Goal: Task Accomplishment & Management: Use online tool/utility

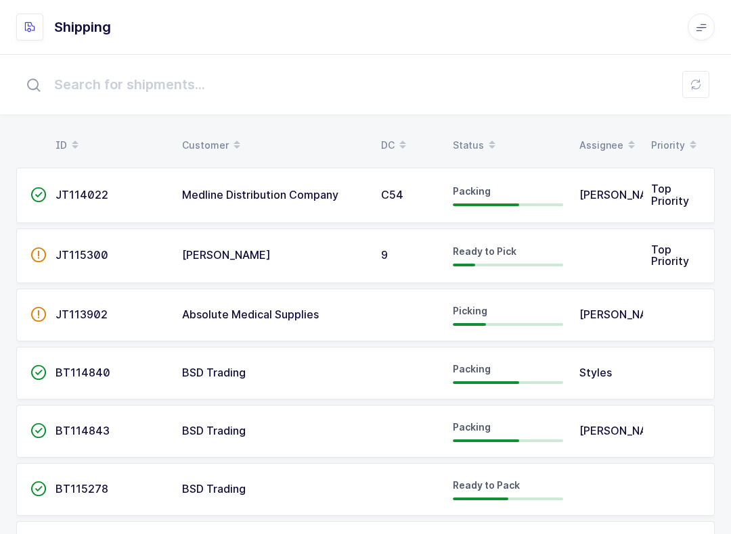
scroll to position [14, 0]
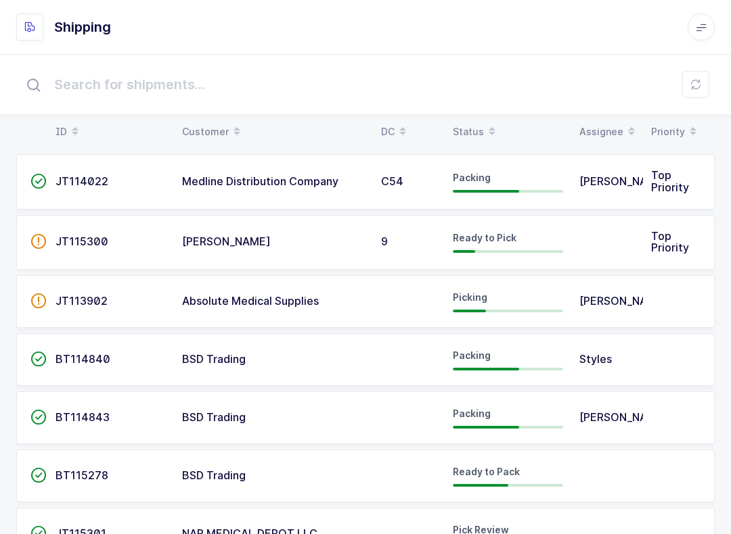
click at [700, 89] on icon at bounding box center [695, 84] width 11 height 11
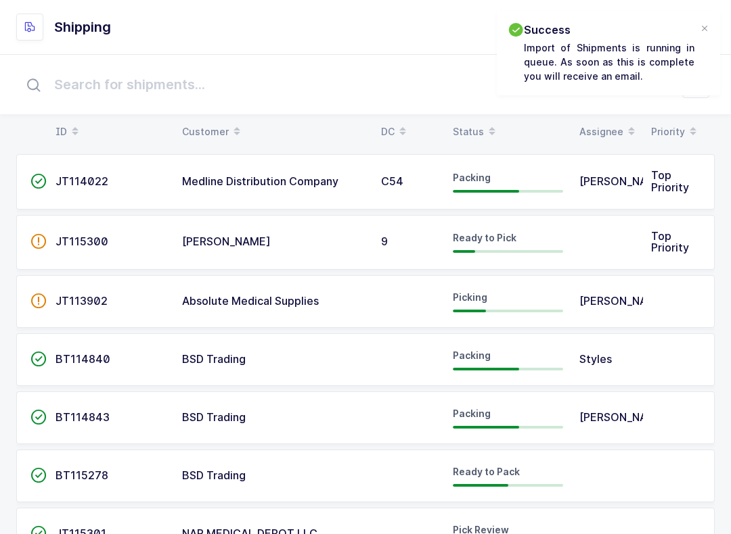
click at [469, 125] on div "Status" at bounding box center [508, 131] width 110 height 23
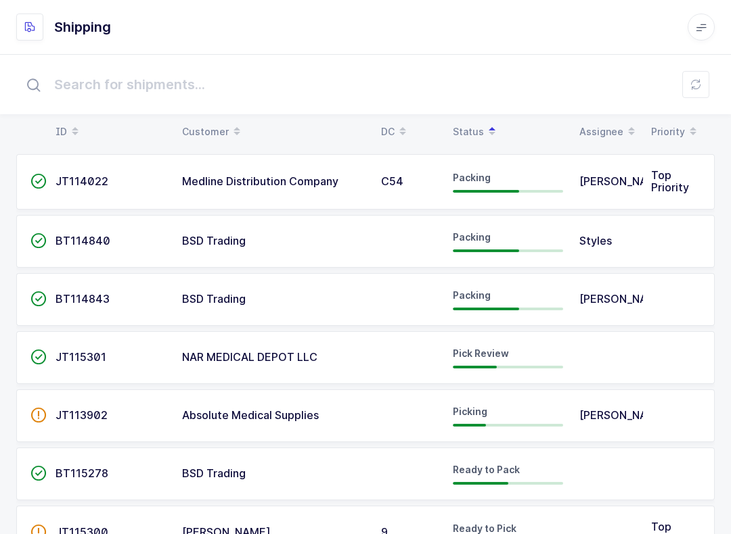
click at [212, 127] on div "Customer" at bounding box center [273, 131] width 183 height 23
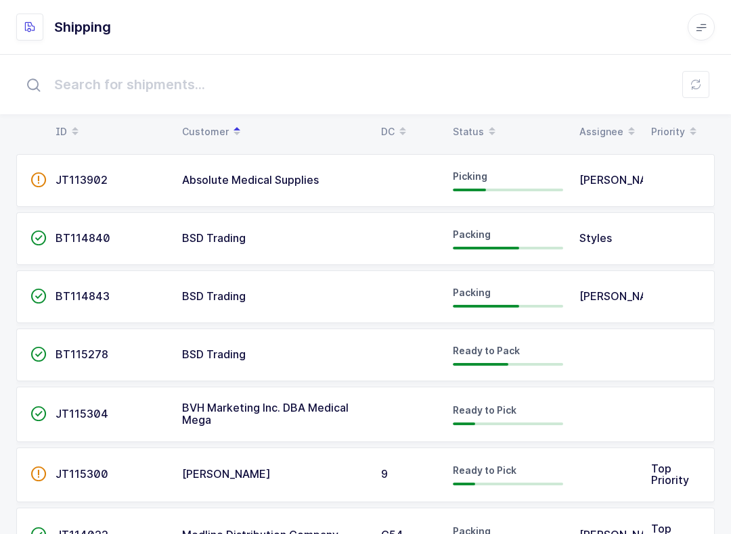
click at [589, 355] on td at bounding box center [607, 355] width 72 height 53
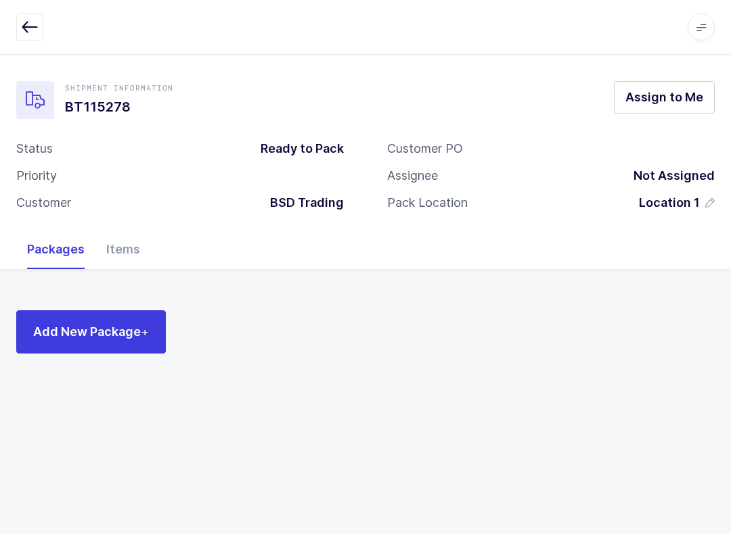
click at [116, 251] on div "Items" at bounding box center [122, 249] width 55 height 39
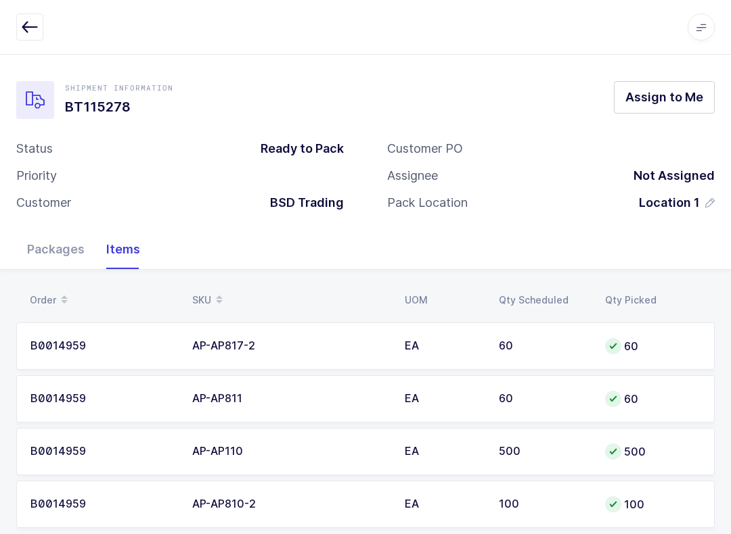
scroll to position [24, 0]
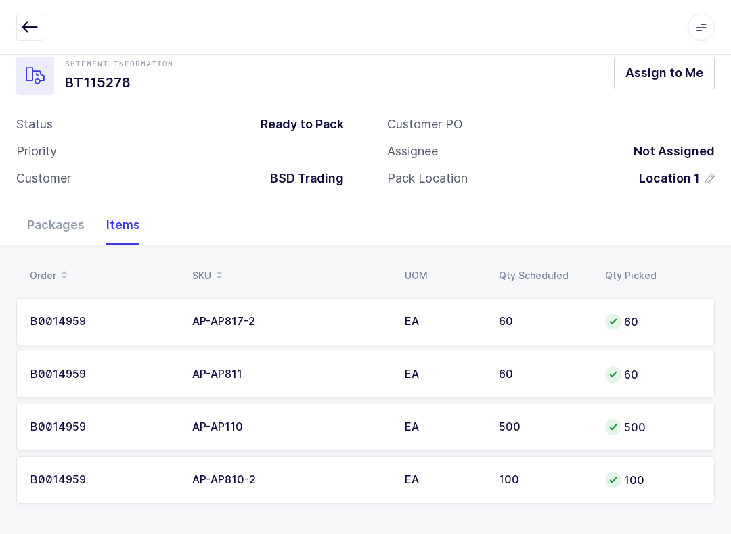
click at [24, 24] on icon "button" at bounding box center [30, 27] width 16 height 16
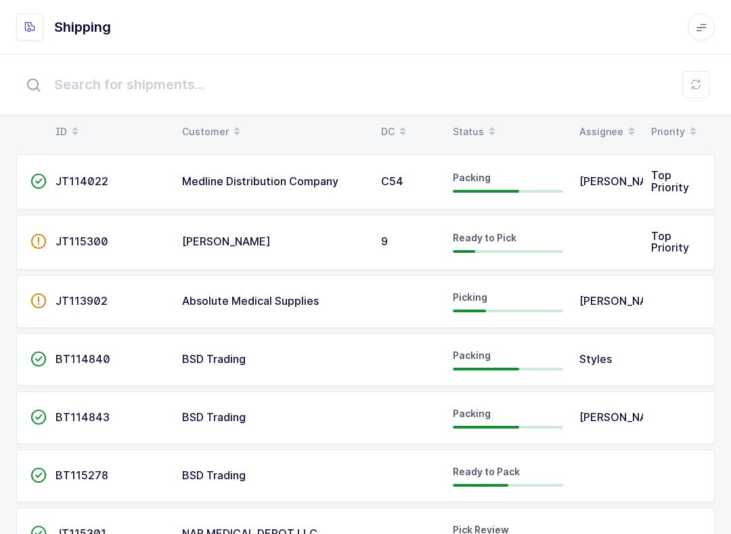
click at [484, 128] on span at bounding box center [492, 131] width 16 height 23
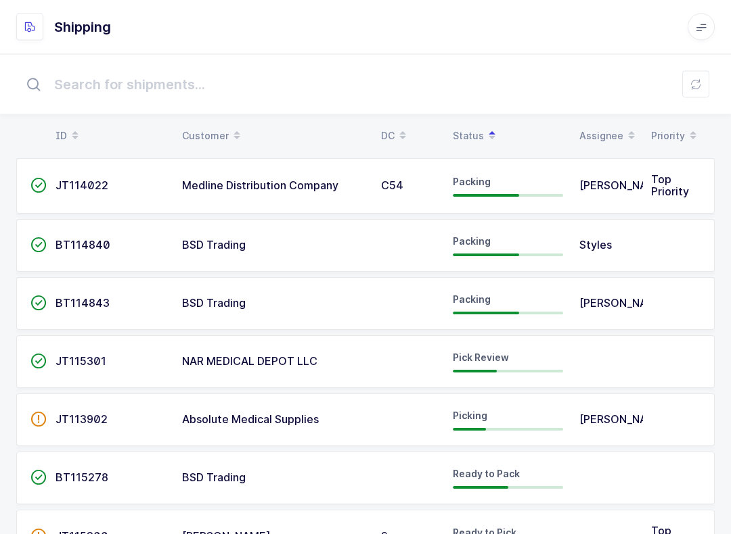
scroll to position [0, 0]
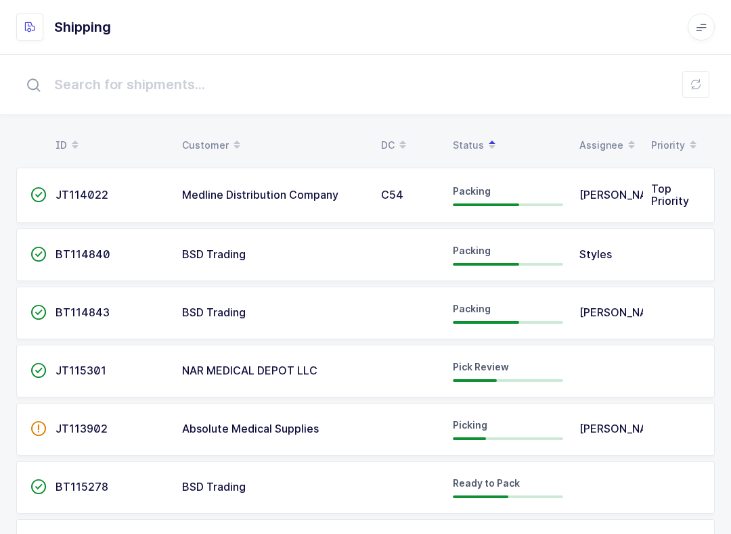
click at [505, 255] on div "Packing" at bounding box center [508, 255] width 110 height 22
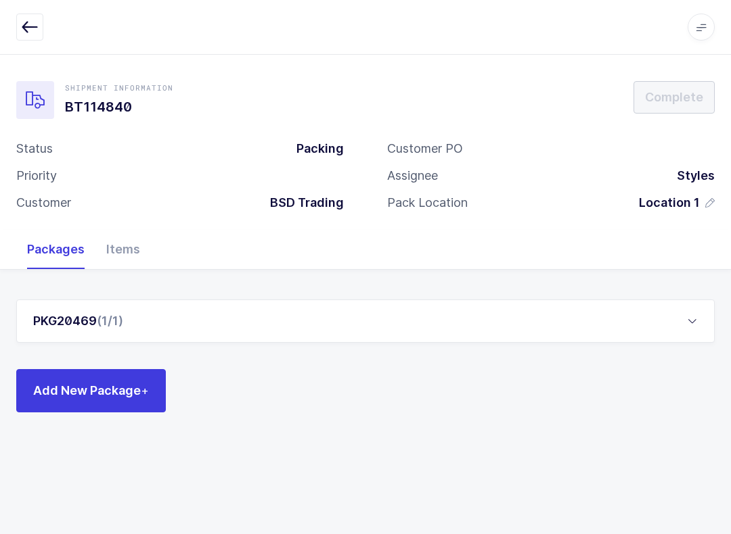
click at [130, 248] on div "Items" at bounding box center [122, 249] width 55 height 39
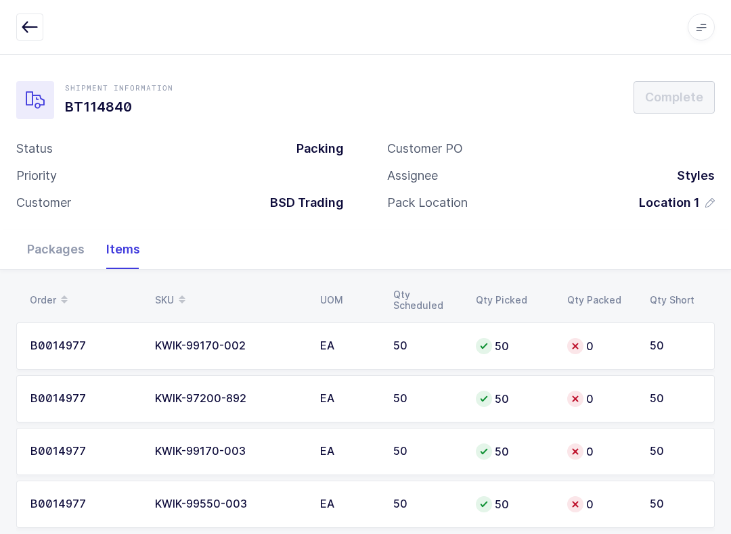
scroll to position [24, 0]
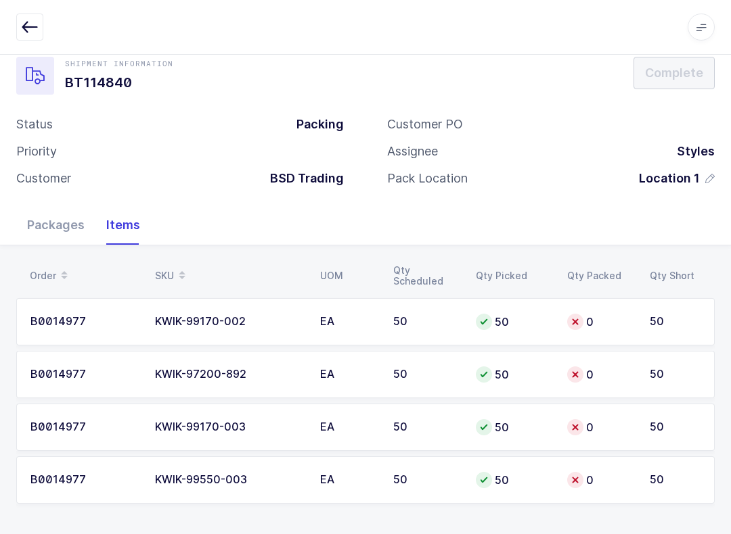
click at [30, 35] on icon "button" at bounding box center [30, 27] width 16 height 16
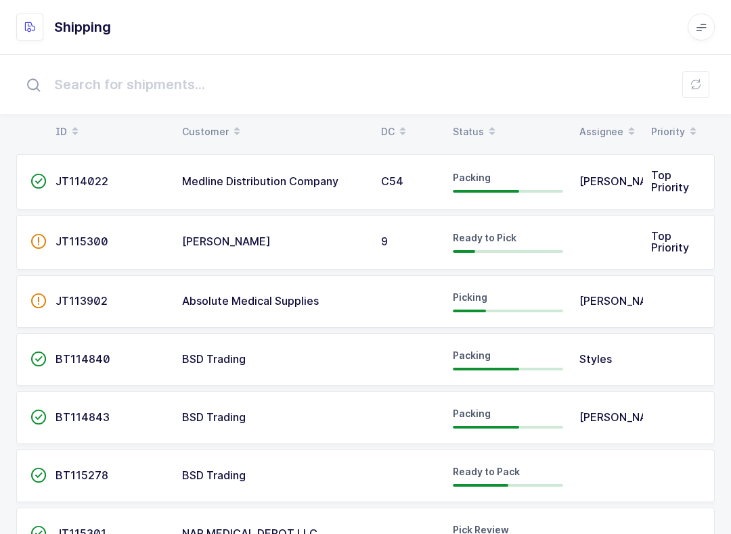
click at [478, 121] on div "Status" at bounding box center [508, 131] width 110 height 23
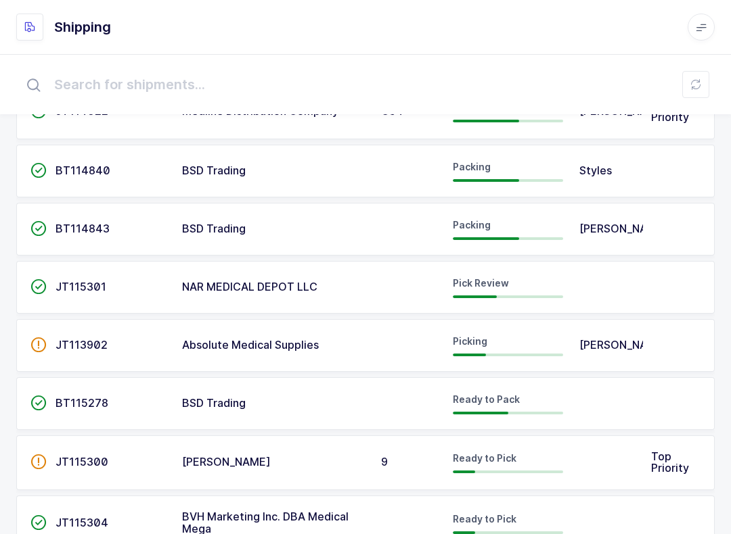
scroll to position [81, 0]
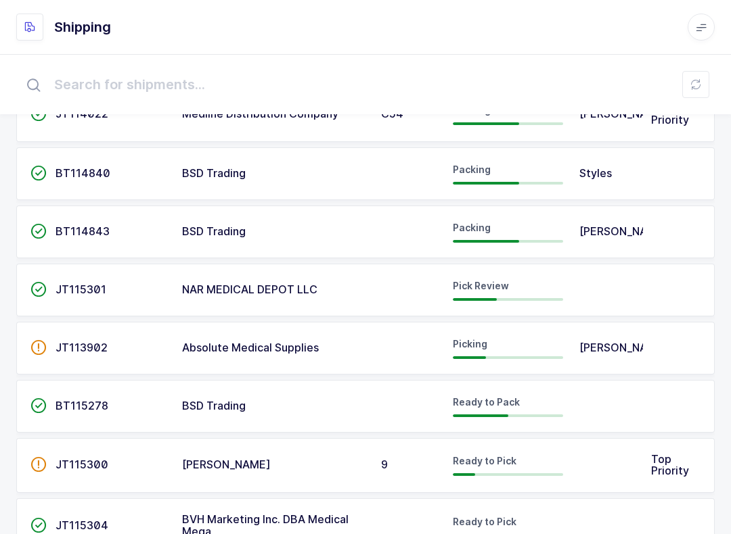
click at [548, 234] on div "Packing" at bounding box center [508, 232] width 110 height 22
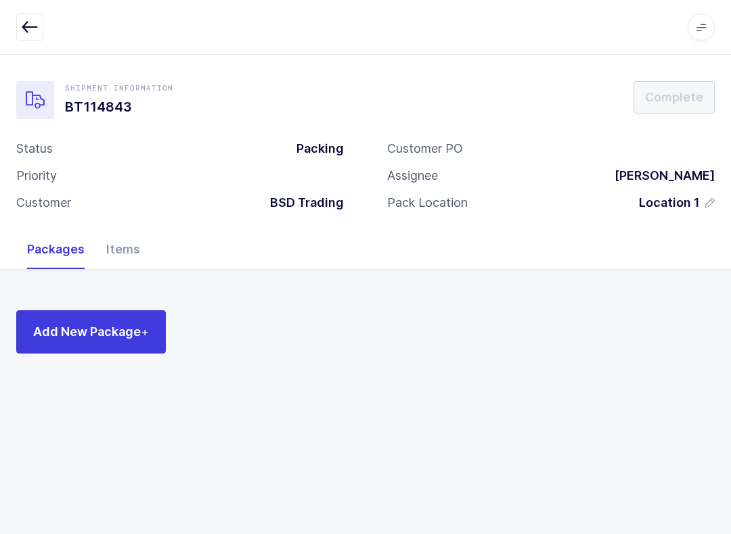
click at [125, 232] on div "Items" at bounding box center [122, 249] width 55 height 39
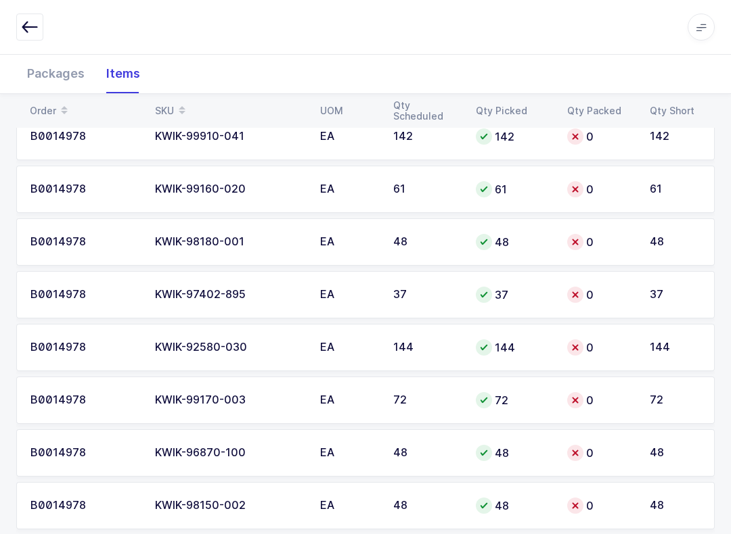
scroll to position [311, 0]
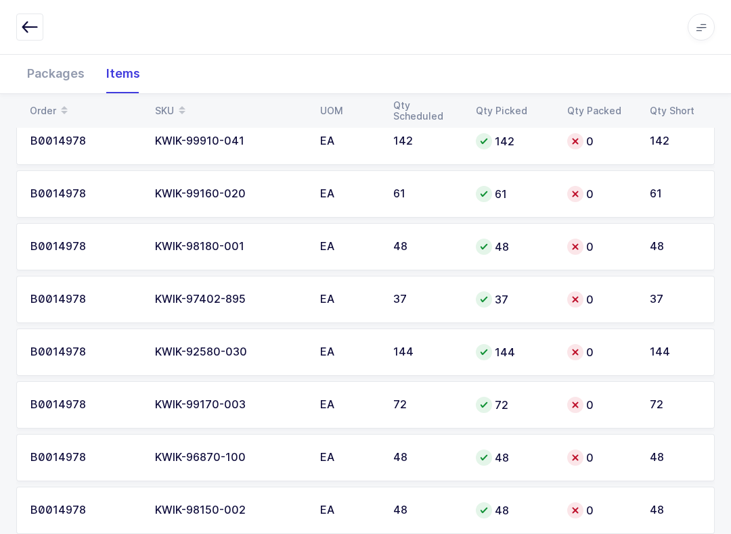
click at [28, 32] on icon "button" at bounding box center [30, 27] width 16 height 16
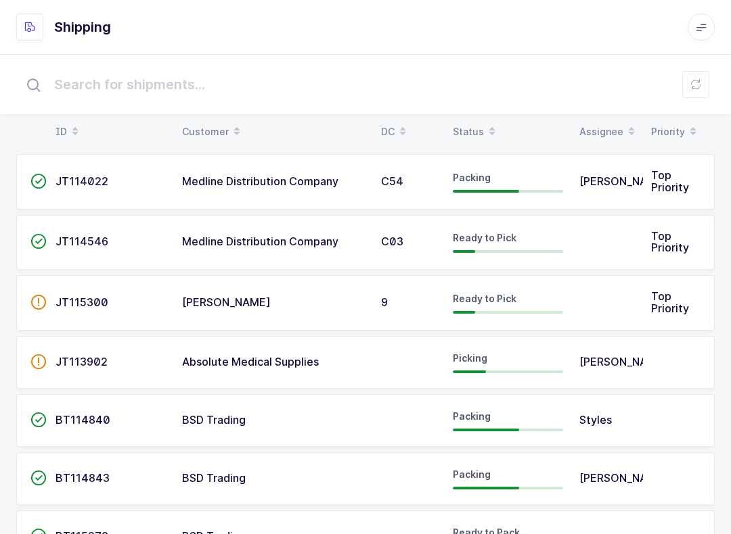
click at [474, 128] on div "Status" at bounding box center [508, 131] width 110 height 23
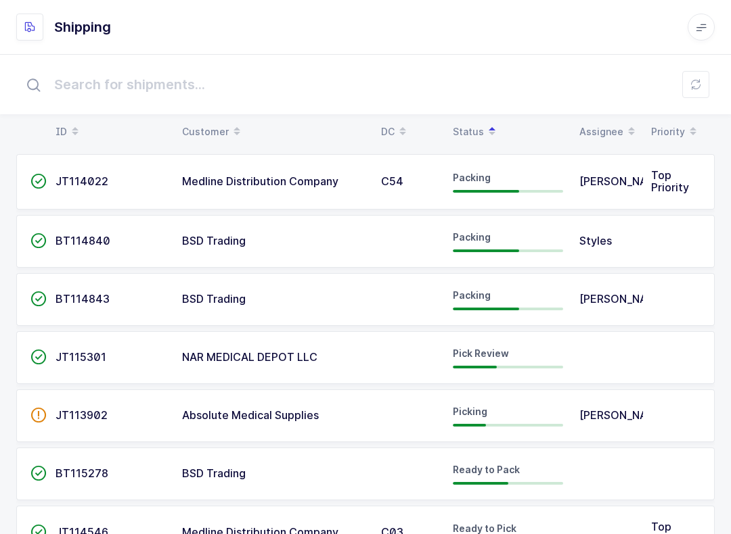
click at [587, 244] on span "Styles" at bounding box center [595, 241] width 32 height 14
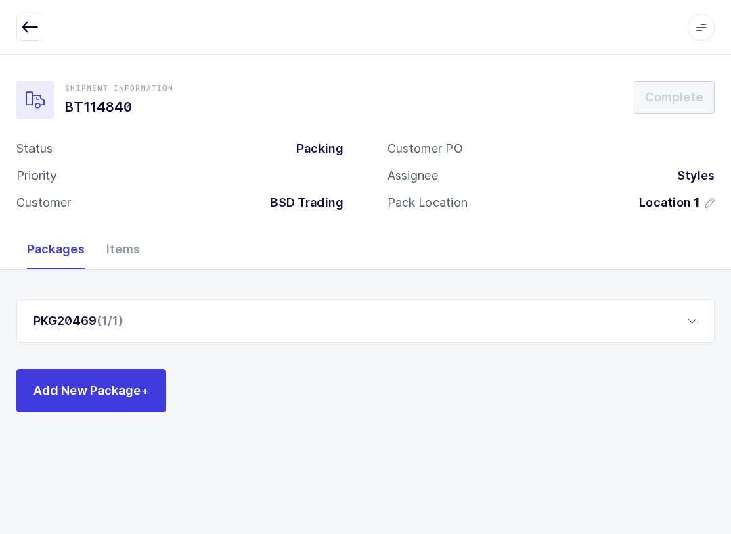
click at [122, 255] on div "Items" at bounding box center [122, 249] width 55 height 39
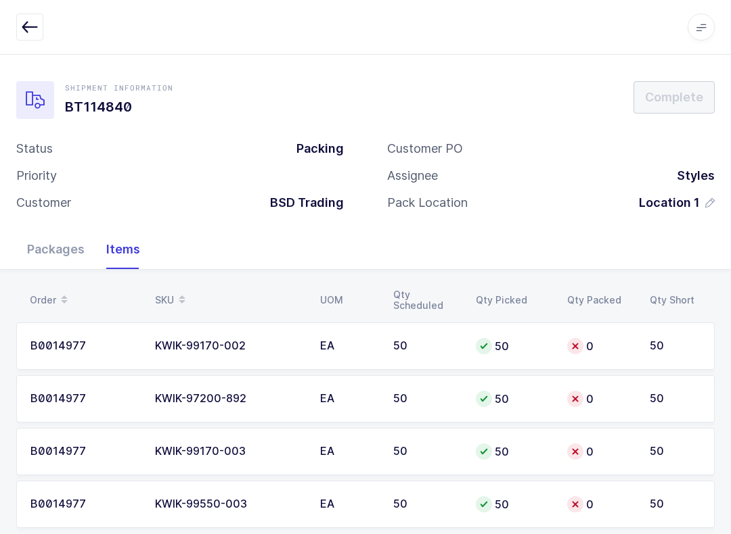
scroll to position [24, 0]
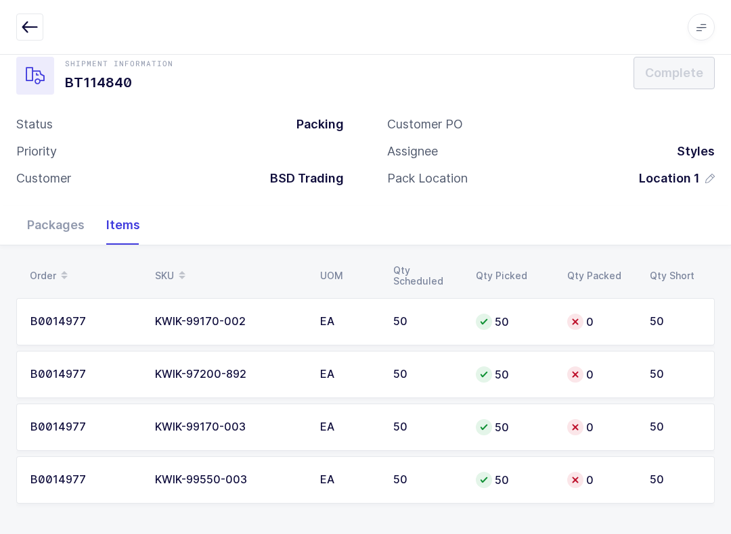
click at [33, 21] on icon "button" at bounding box center [30, 27] width 16 height 16
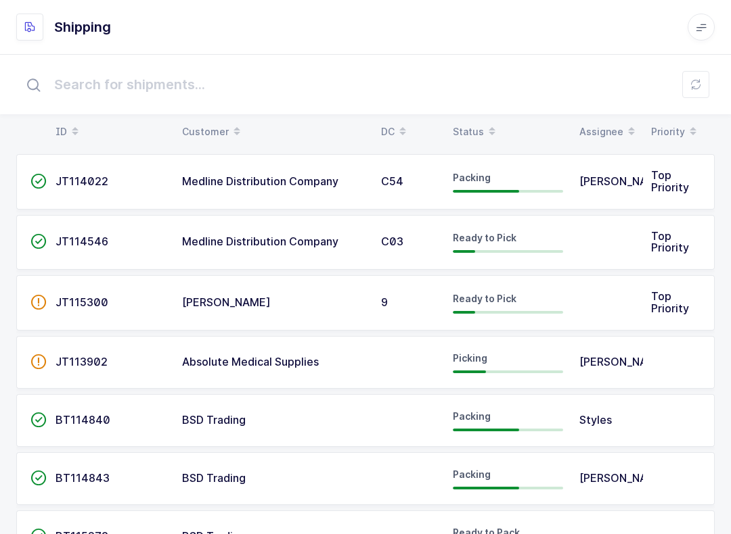
click at [476, 121] on div "Status" at bounding box center [508, 131] width 110 height 23
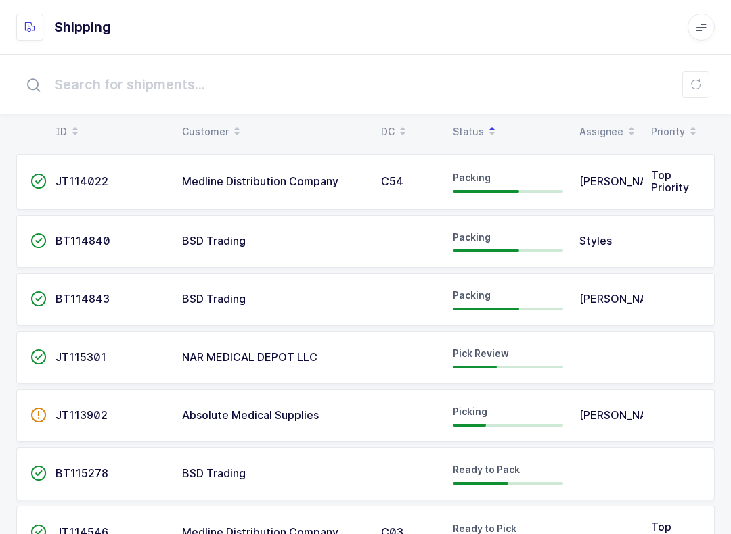
click at [552, 304] on div "Packing" at bounding box center [508, 300] width 110 height 22
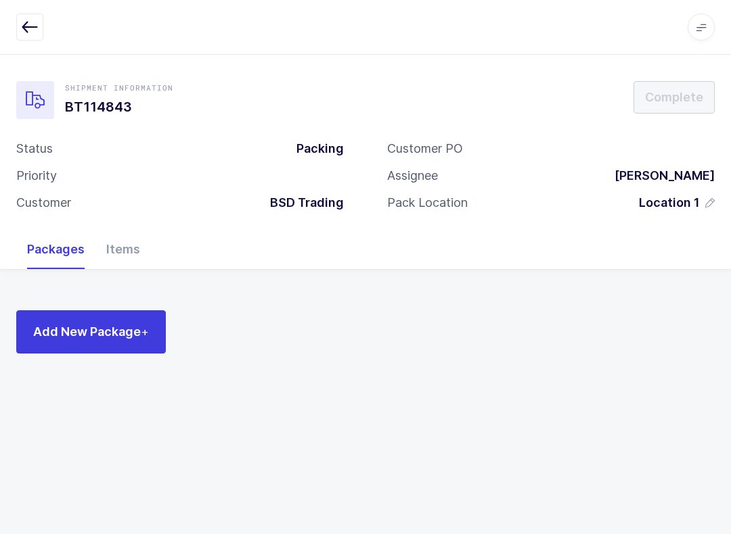
click at [138, 233] on div "Items" at bounding box center [122, 249] width 55 height 39
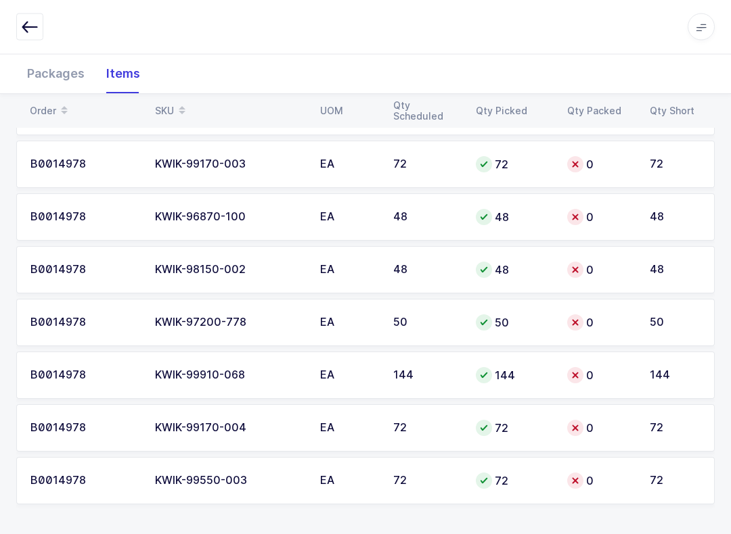
scroll to position [552, 0]
click at [177, 108] on span at bounding box center [182, 110] width 16 height 23
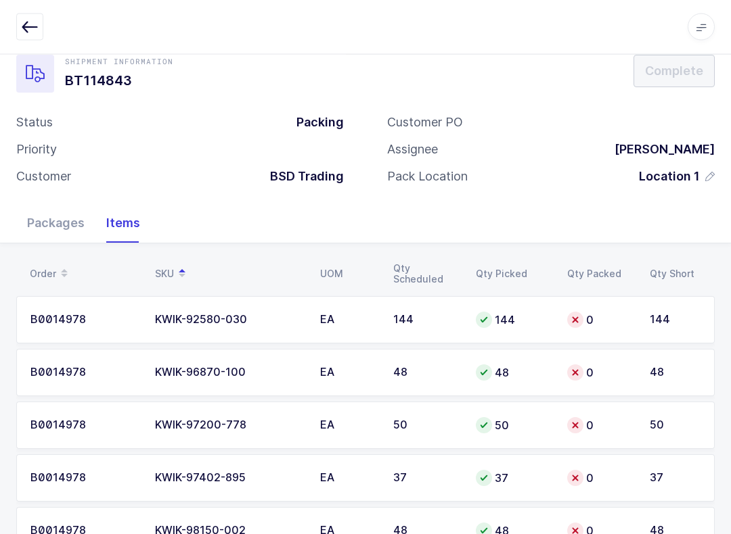
scroll to position [0, 0]
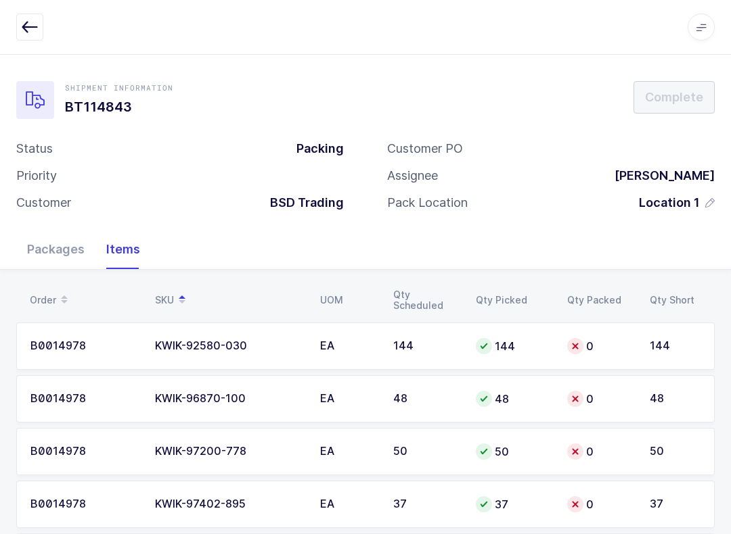
click at [705, 24] on icon at bounding box center [700, 27] width 11 height 11
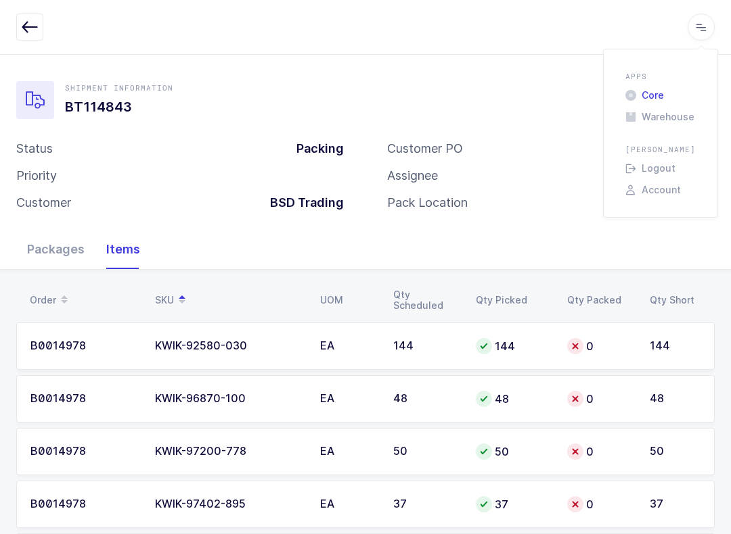
click at [649, 91] on li "Core" at bounding box center [660, 95] width 81 height 11
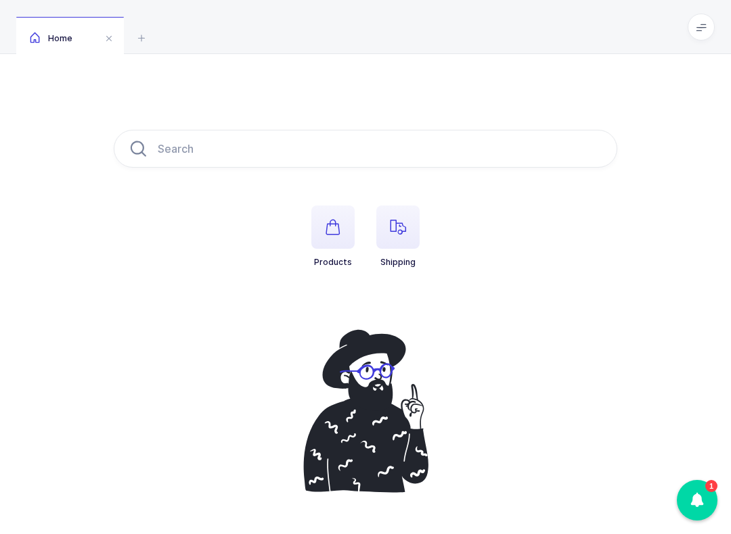
click at [417, 217] on span "button" at bounding box center [397, 227] width 43 height 43
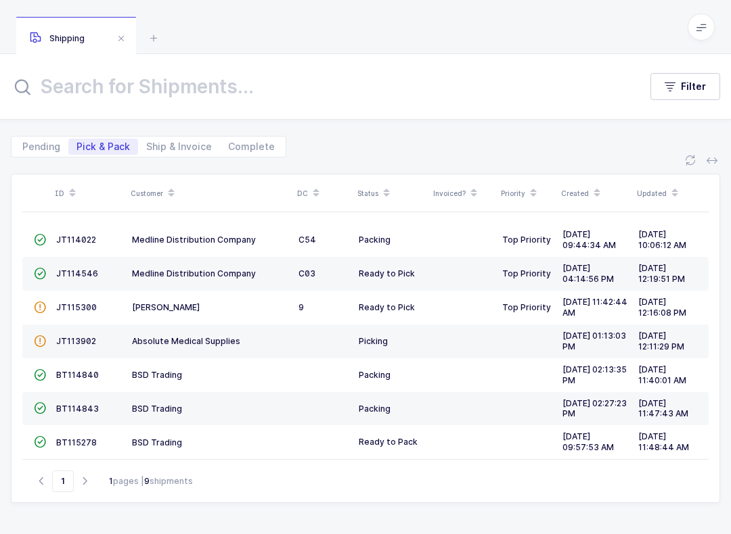
click at [66, 404] on span "BT114843" at bounding box center [77, 409] width 43 height 10
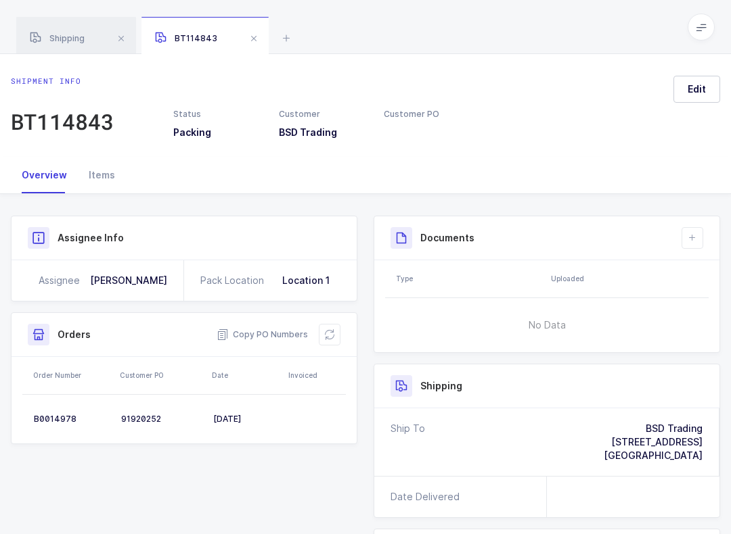
click at [695, 89] on span "Edit" at bounding box center [696, 90] width 18 height 14
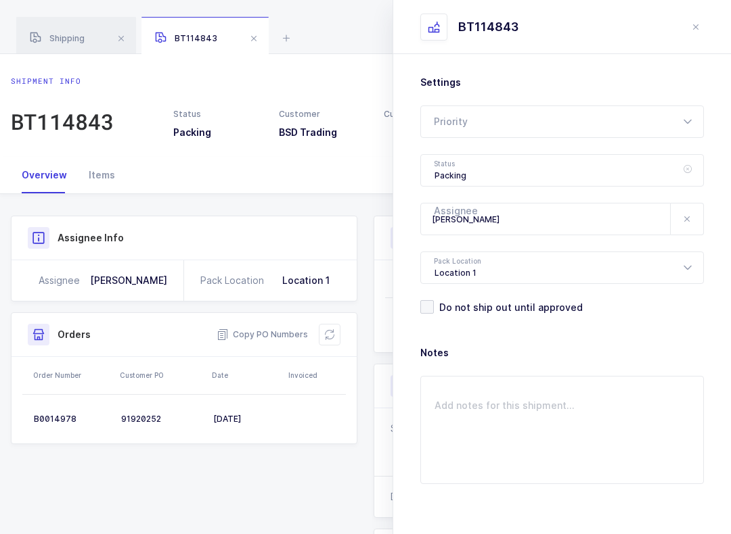
click at [691, 166] on icon at bounding box center [687, 170] width 17 height 32
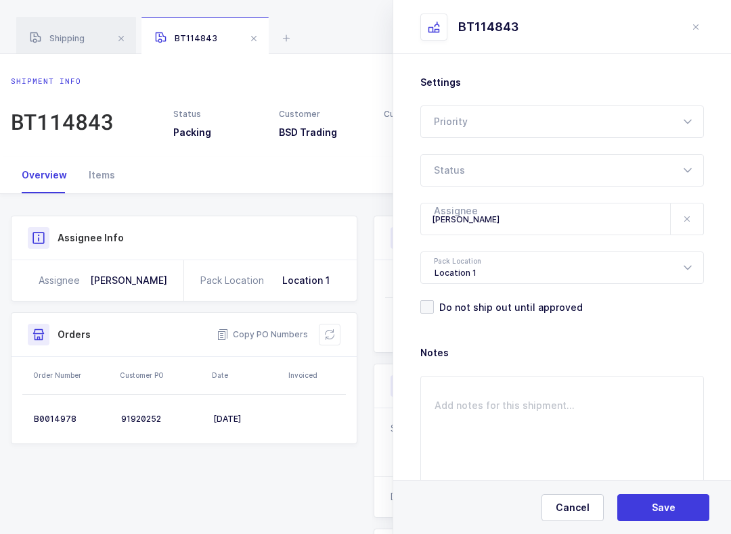
click at [683, 168] on icon at bounding box center [687, 170] width 17 height 32
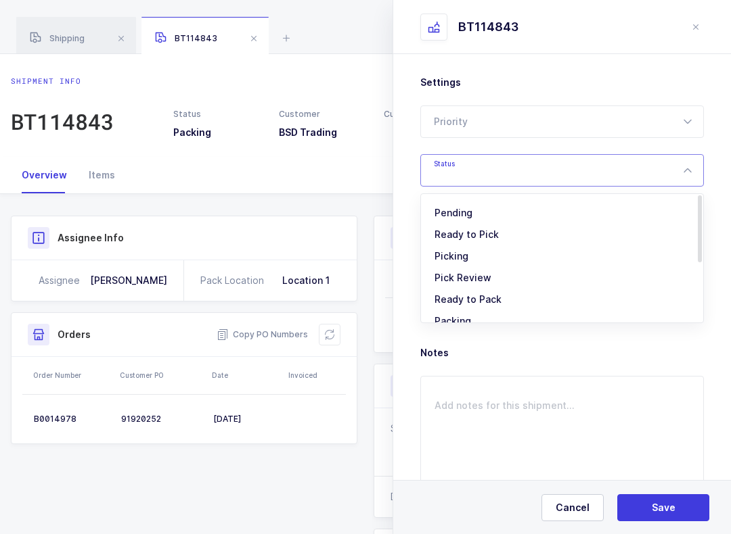
click at [684, 173] on icon at bounding box center [687, 170] width 17 height 32
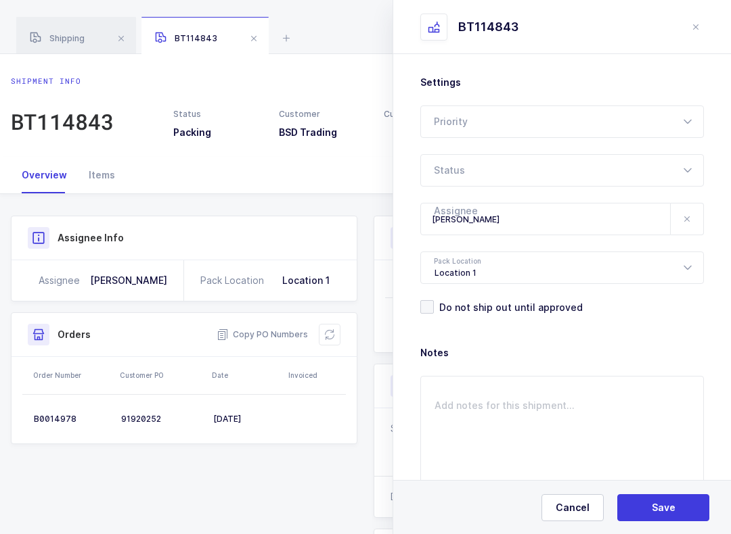
click at [681, 222] on icon at bounding box center [686, 219] width 11 height 11
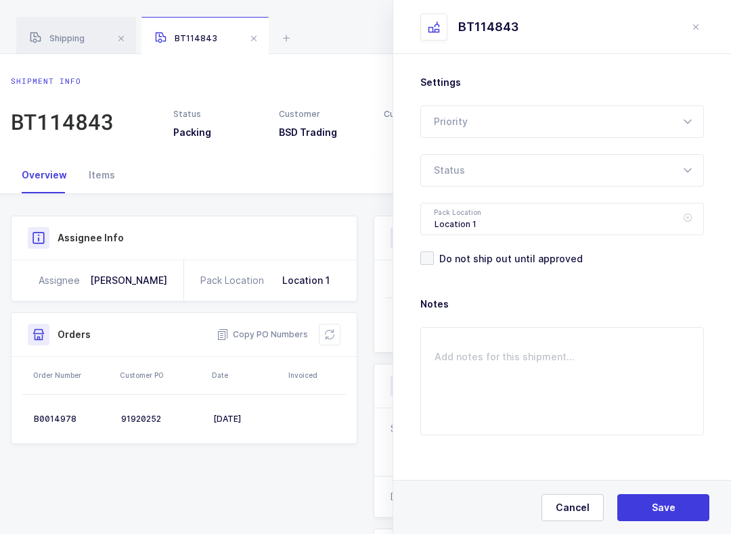
click at [679, 221] on icon at bounding box center [687, 219] width 17 height 32
click at [684, 174] on icon at bounding box center [687, 170] width 17 height 32
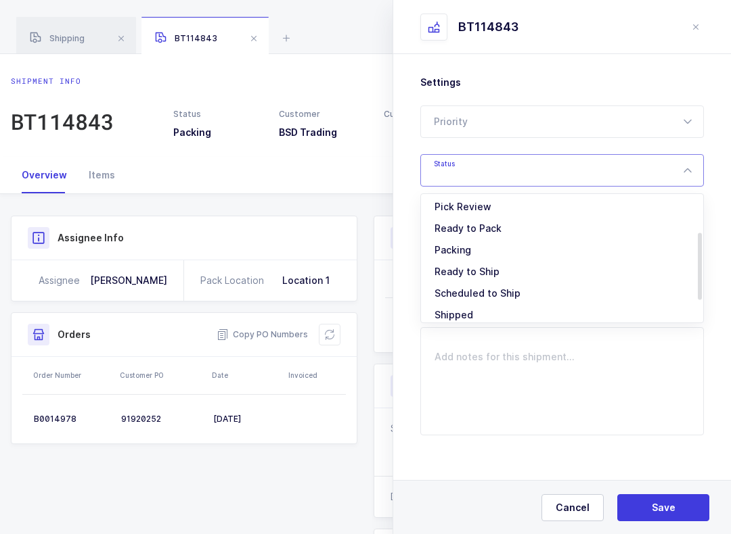
scroll to position [70, 0]
click at [499, 228] on span "Ready to Pack" at bounding box center [467, 229] width 67 height 12
type input "Ready to Pack"
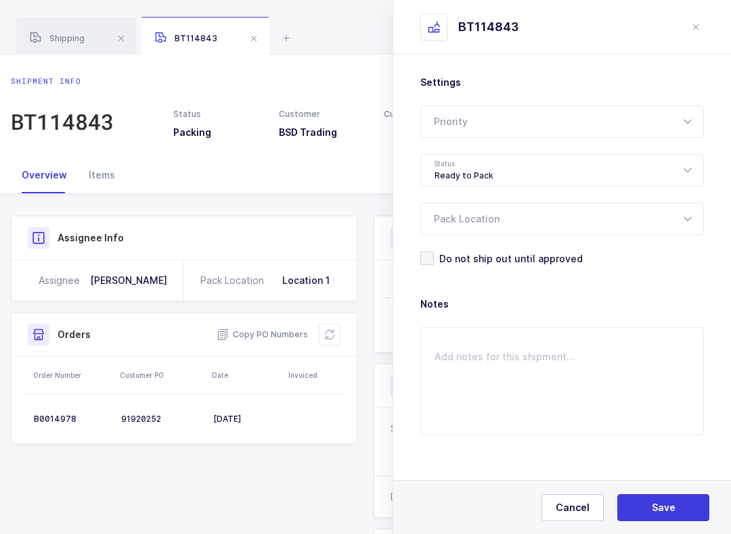
click at [665, 514] on span "Save" at bounding box center [663, 508] width 24 height 14
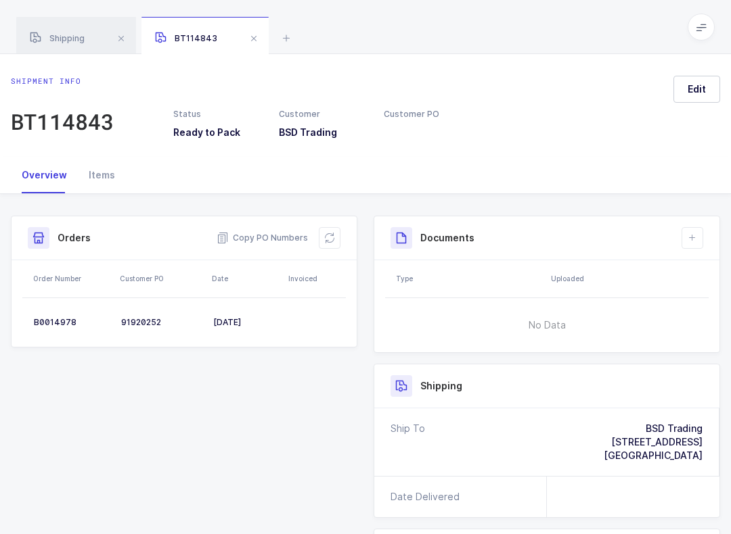
click at [241, 41] on div "BT114843" at bounding box center [204, 36] width 127 height 38
click at [254, 27] on div "BT114843" at bounding box center [204, 36] width 127 height 38
click at [253, 32] on span at bounding box center [254, 38] width 16 height 16
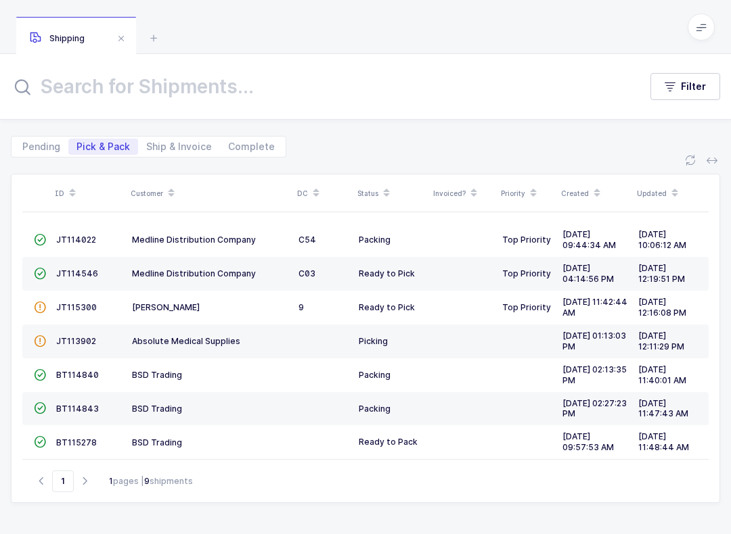
click at [77, 362] on td "BT114840" at bounding box center [89, 376] width 76 height 34
click at [68, 370] on span "BT114840" at bounding box center [77, 375] width 43 height 10
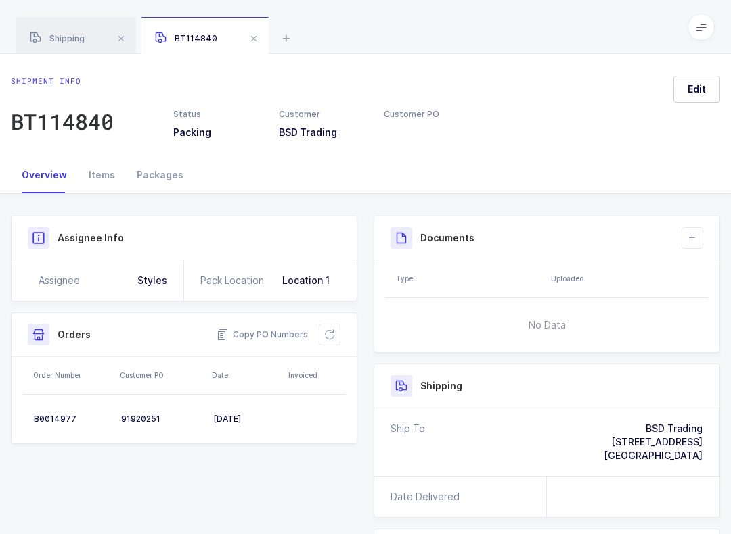
click at [700, 83] on span "Edit" at bounding box center [696, 90] width 18 height 14
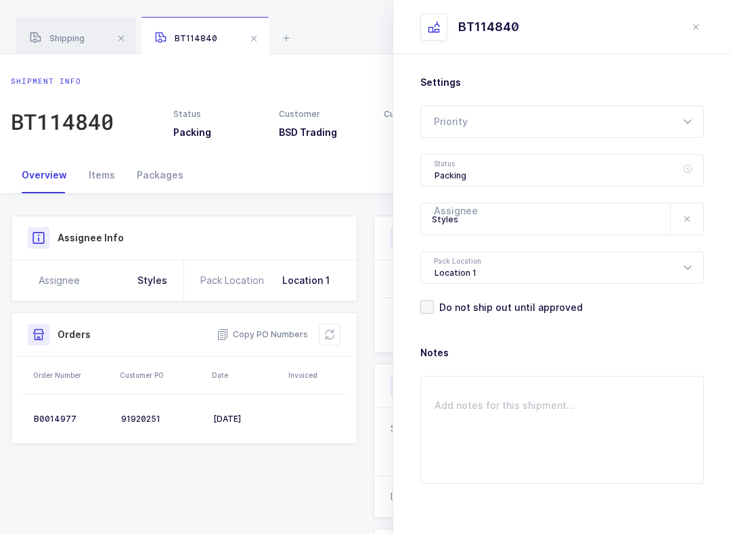
click at [685, 164] on icon at bounding box center [687, 170] width 17 height 32
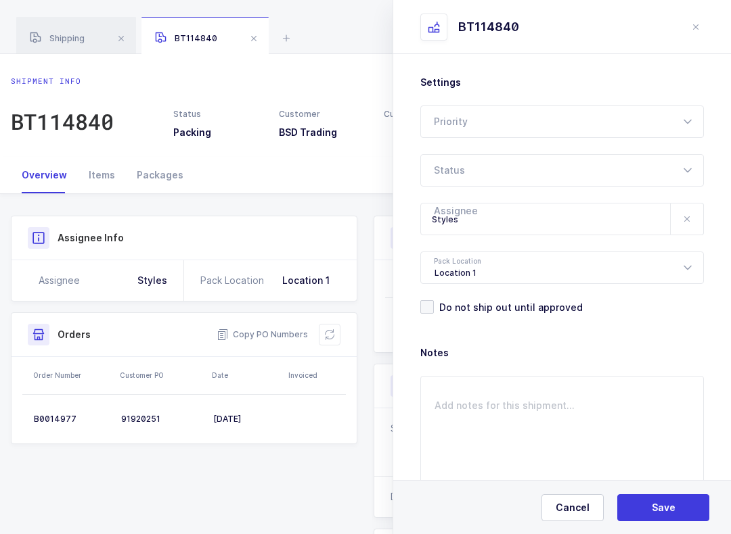
click at [685, 175] on icon at bounding box center [687, 170] width 17 height 32
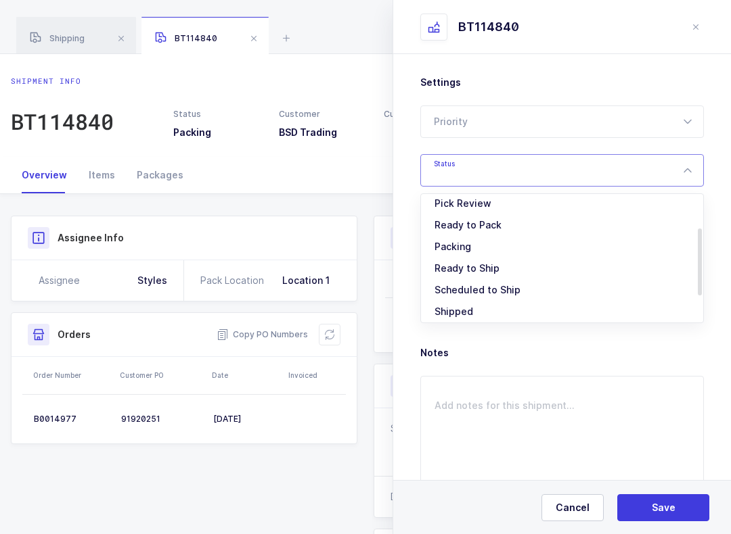
scroll to position [75, 0]
click at [495, 218] on li "Ready to Pack" at bounding box center [561, 225] width 271 height 22
type input "Ready to Pack"
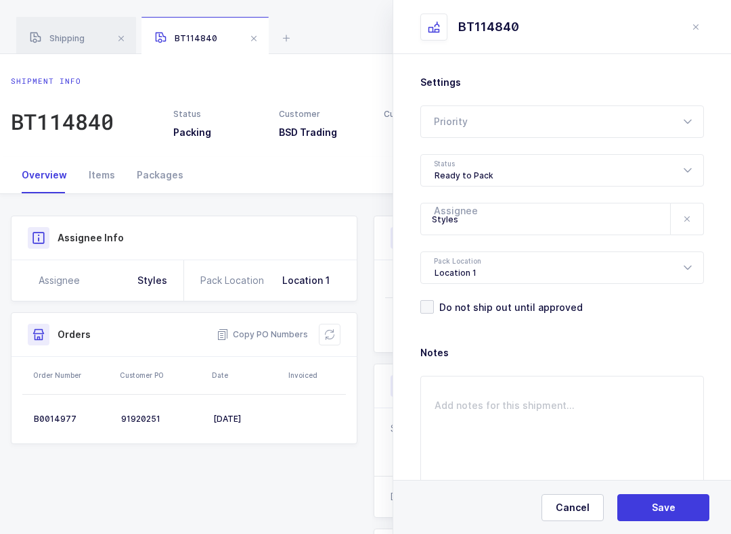
click at [691, 217] on icon at bounding box center [686, 219] width 11 height 11
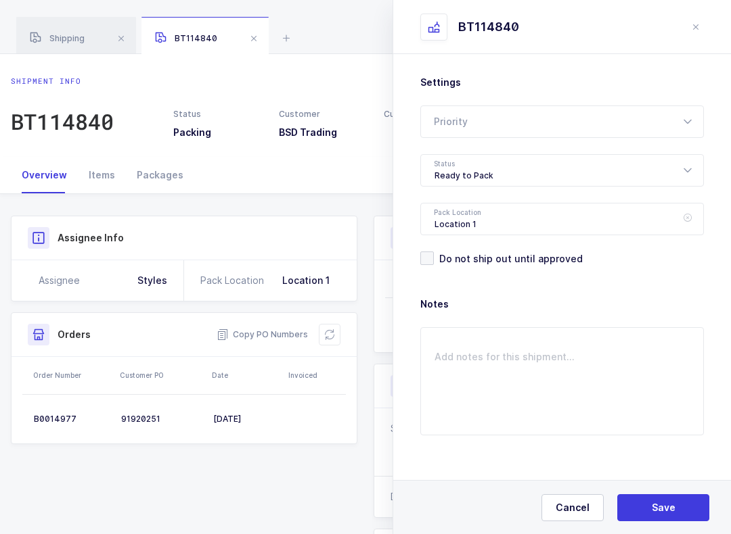
click at [691, 216] on icon at bounding box center [687, 219] width 17 height 32
click at [679, 503] on button "Save" at bounding box center [663, 508] width 92 height 27
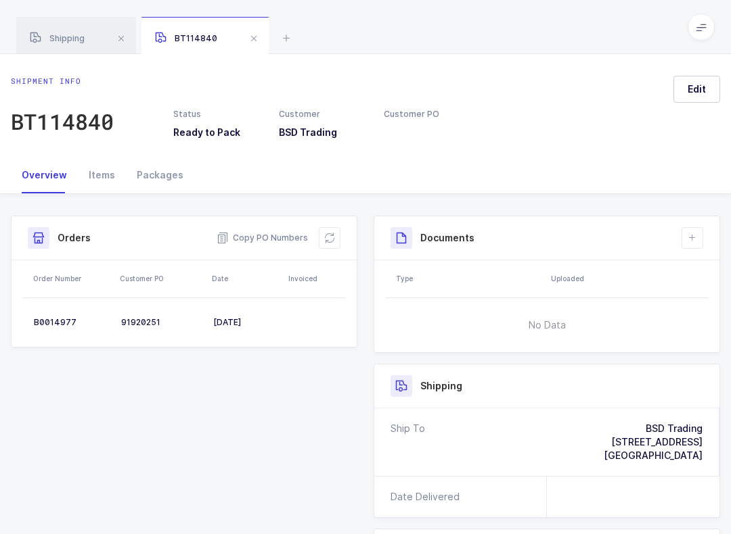
click at [700, 26] on icon at bounding box center [700, 27] width 11 height 11
click at [683, 119] on li "Warehouse" at bounding box center [660, 117] width 81 height 11
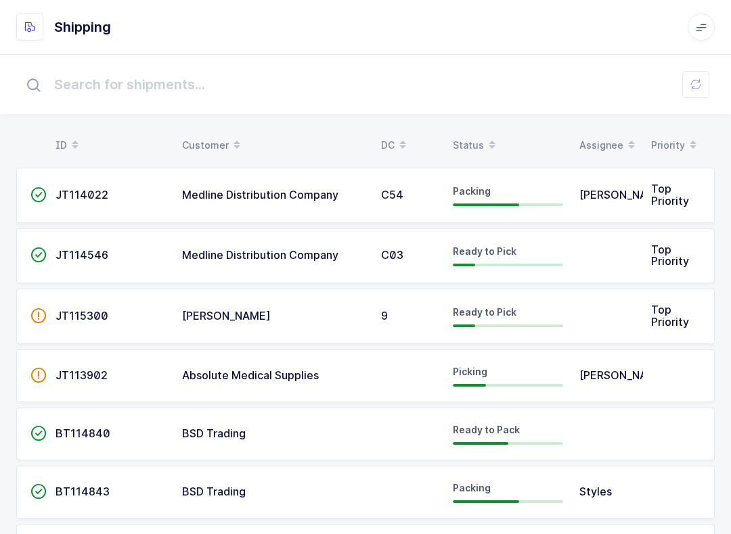
click at [474, 136] on div "Status" at bounding box center [508, 145] width 110 height 23
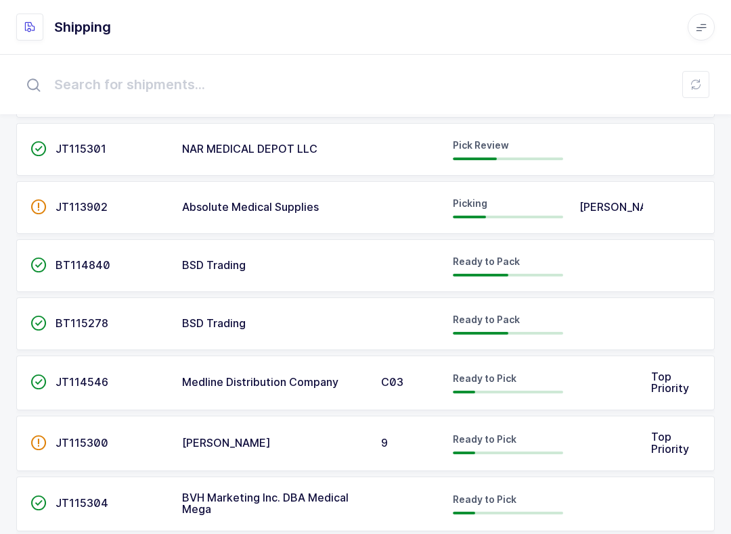
scroll to position [189, 0]
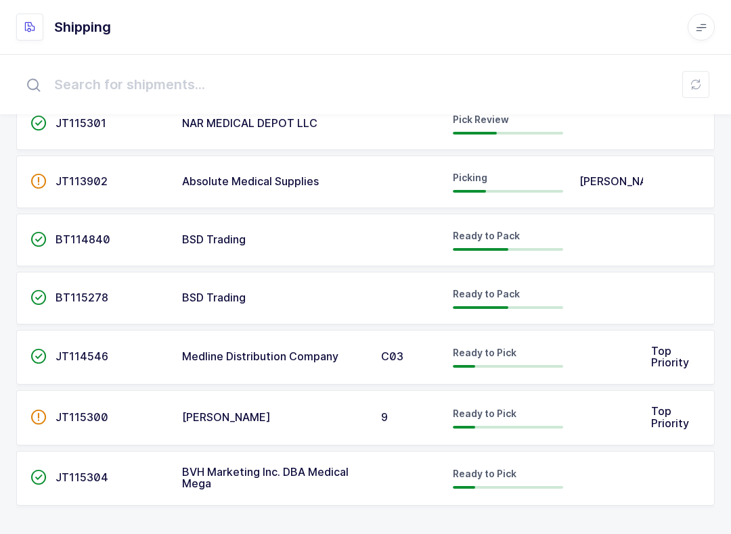
click at [229, 238] on span "BSD Trading" at bounding box center [214, 240] width 64 height 14
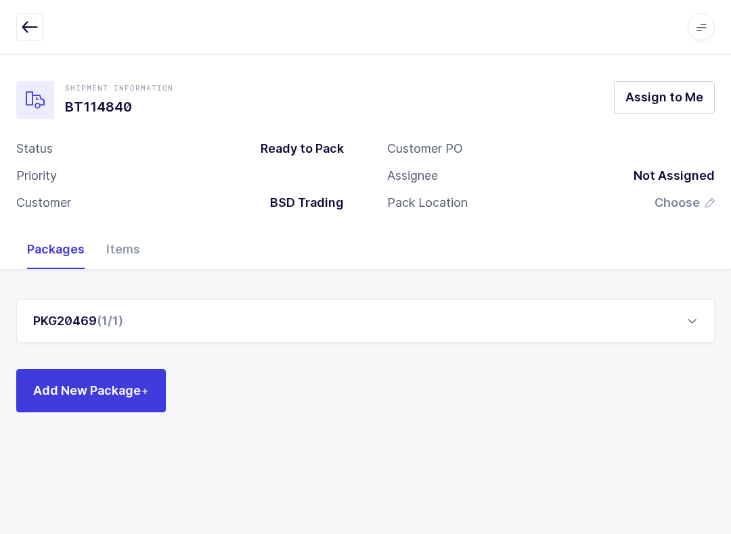
click at [121, 257] on div "Items" at bounding box center [122, 249] width 55 height 39
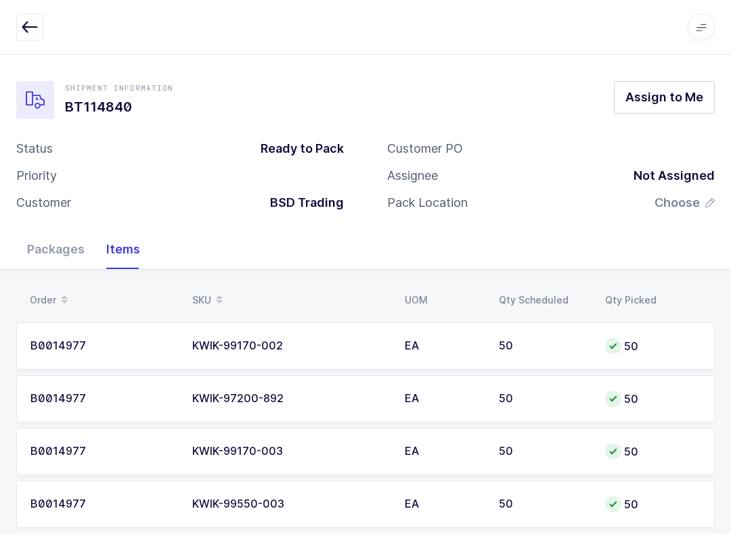
scroll to position [24, 0]
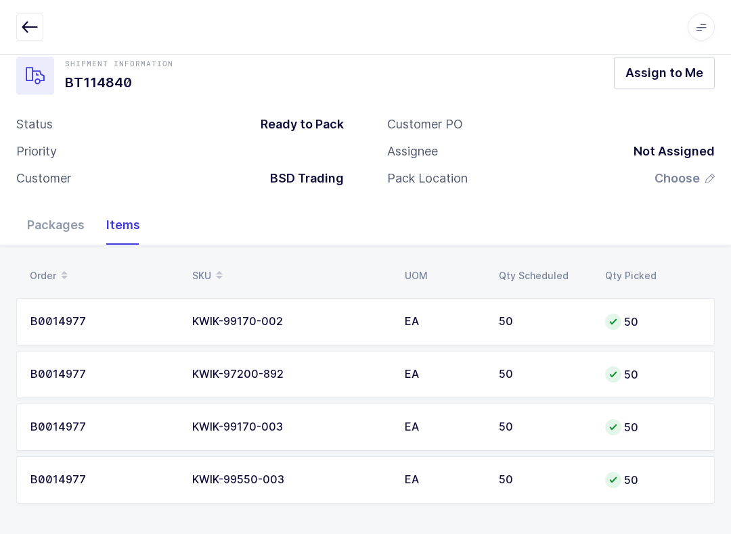
click at [32, 26] on icon "button" at bounding box center [30, 27] width 16 height 16
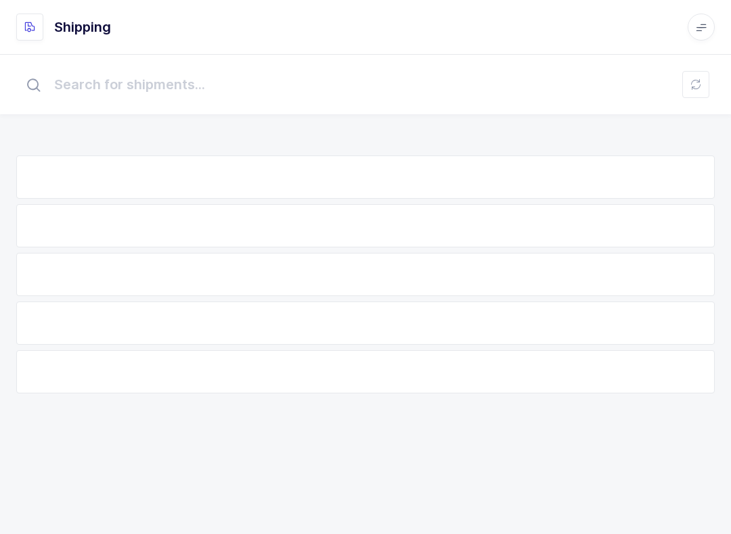
scroll to position [14, 0]
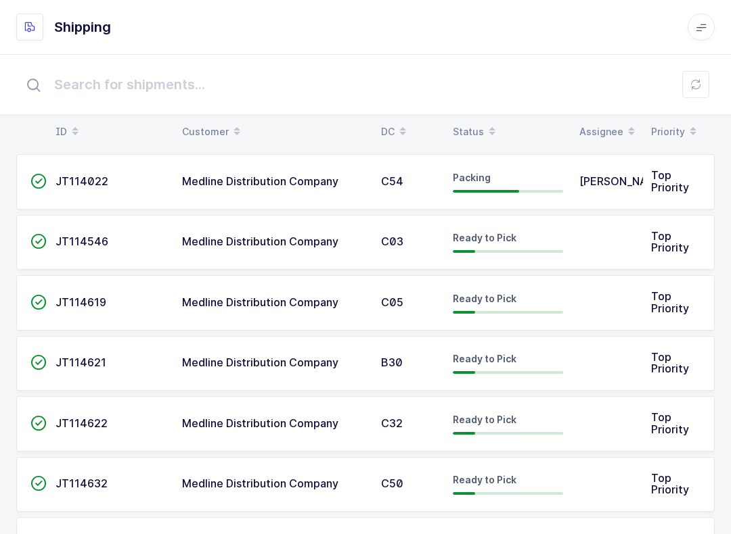
click at [704, 78] on button at bounding box center [695, 84] width 27 height 27
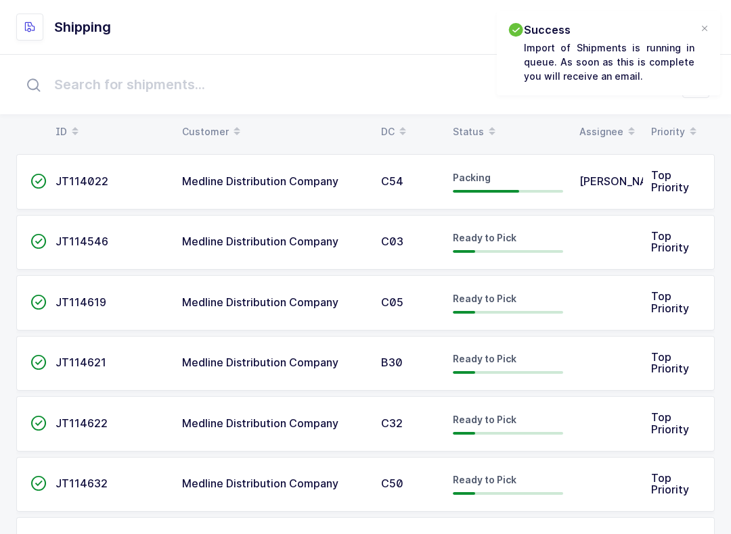
click at [484, 124] on span at bounding box center [492, 131] width 16 height 23
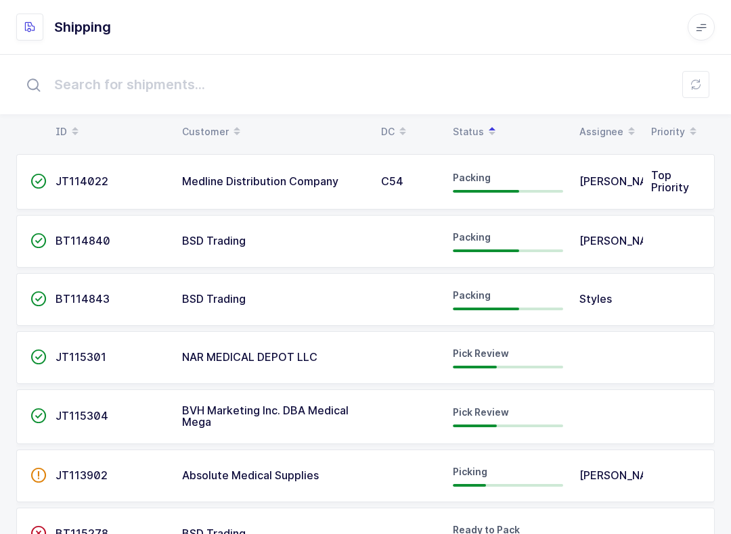
click at [348, 369] on td "NAR MEDICAL DEPOT LLC" at bounding box center [273, 357] width 199 height 53
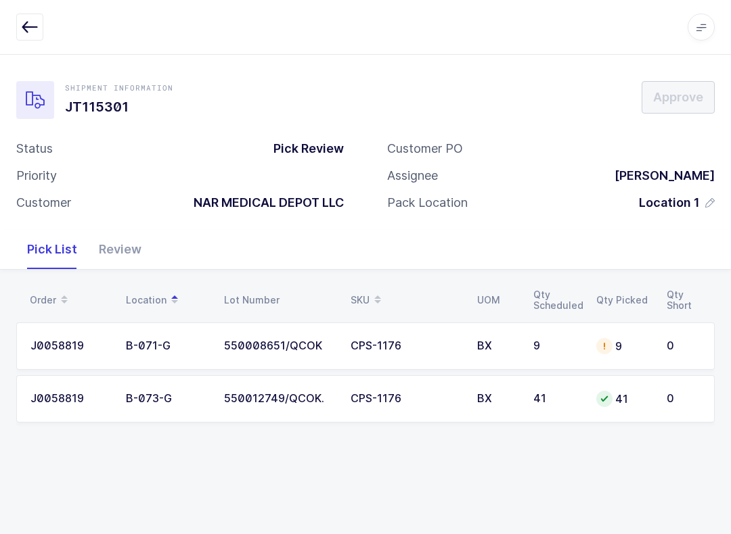
click at [113, 244] on div "Review" at bounding box center [120, 249] width 64 height 39
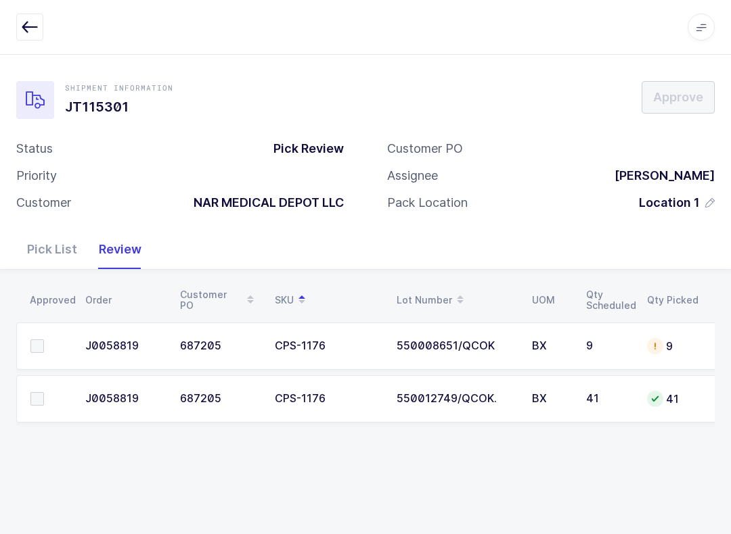
click at [664, 340] on div "9" at bounding box center [672, 346] width 51 height 16
click at [665, 350] on div "9" at bounding box center [672, 346] width 51 height 16
click at [41, 253] on div "Pick List" at bounding box center [52, 249] width 72 height 39
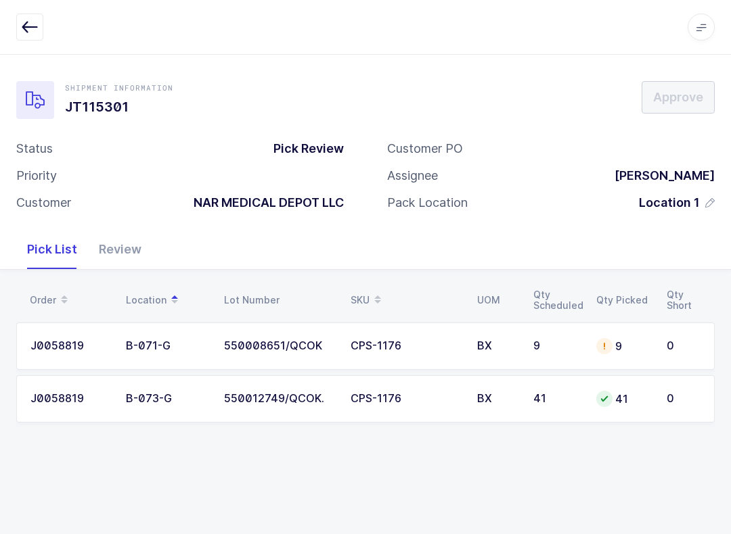
click at [624, 350] on div "9" at bounding box center [623, 346] width 54 height 16
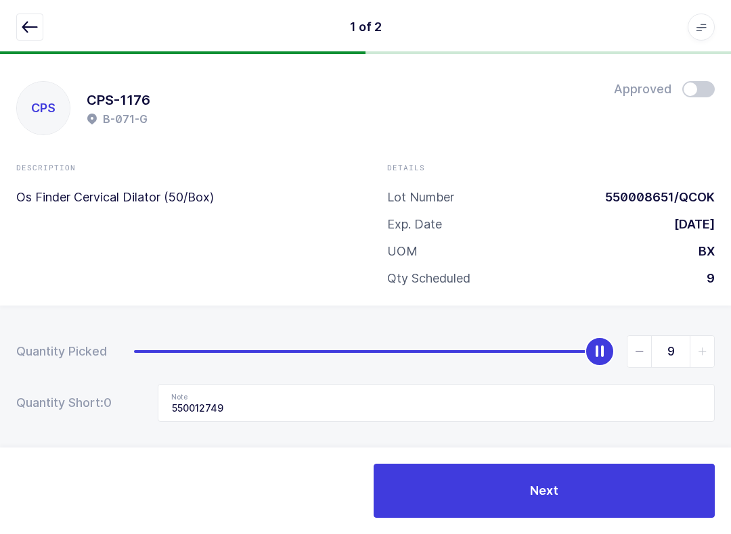
click at [36, 26] on icon "button" at bounding box center [30, 27] width 16 height 16
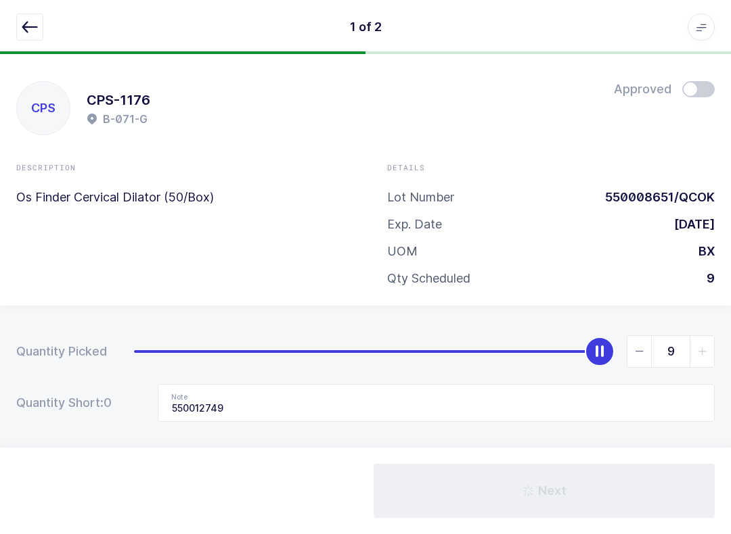
click at [30, 19] on icon "button" at bounding box center [30, 27] width 16 height 16
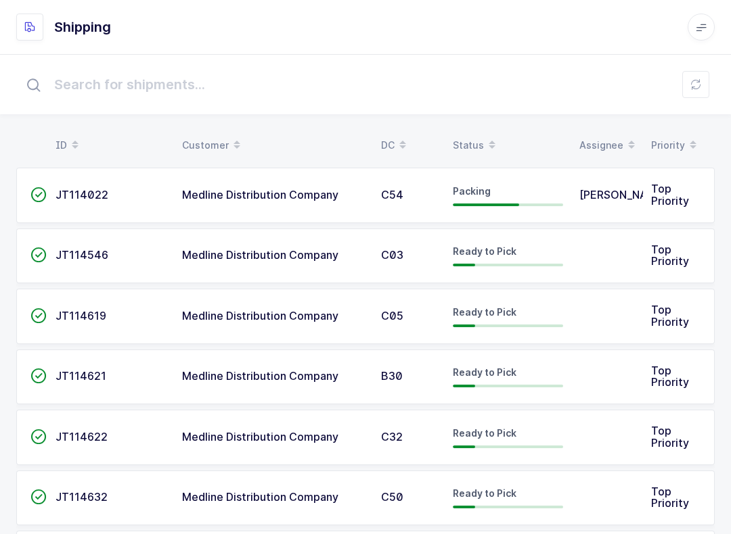
click at [704, 81] on button at bounding box center [695, 84] width 27 height 27
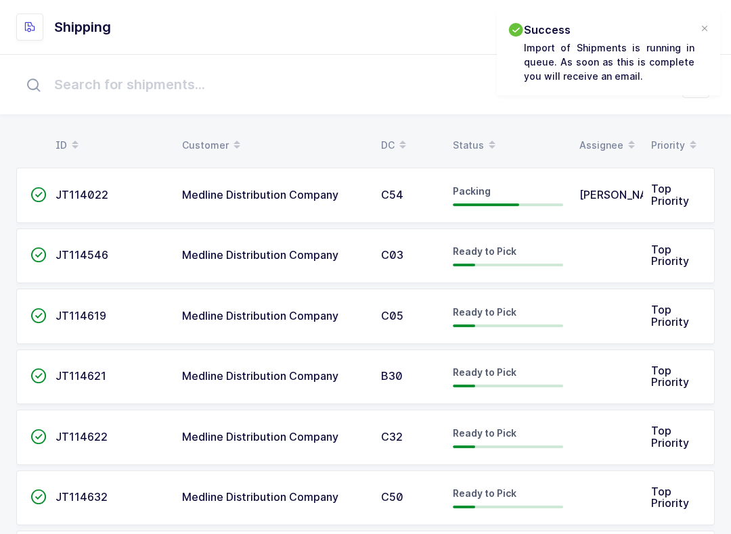
click at [488, 154] on span at bounding box center [492, 145] width 16 height 23
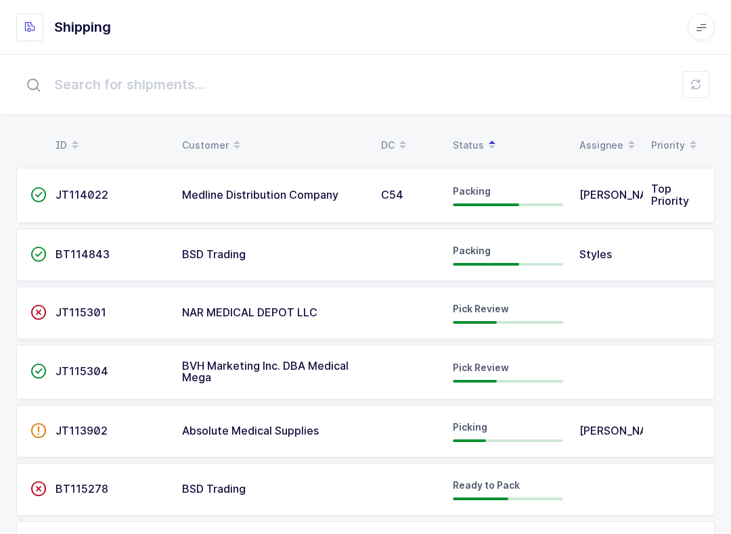
click at [479, 316] on div "Pick Review" at bounding box center [508, 313] width 110 height 22
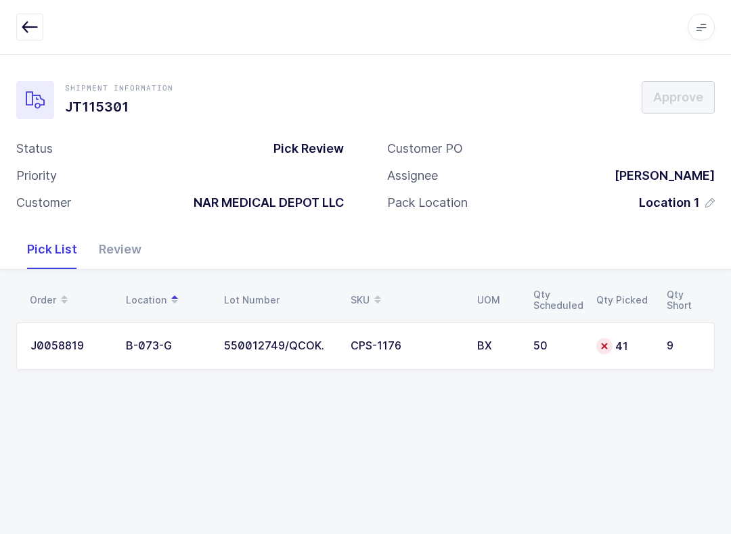
click at [599, 317] on table "J0058819 B-073-G 550012749/QCOK. CPS-1176 BX 50 41 9" at bounding box center [365, 346] width 698 height 58
click at [653, 336] on td "41" at bounding box center [623, 346] width 70 height 47
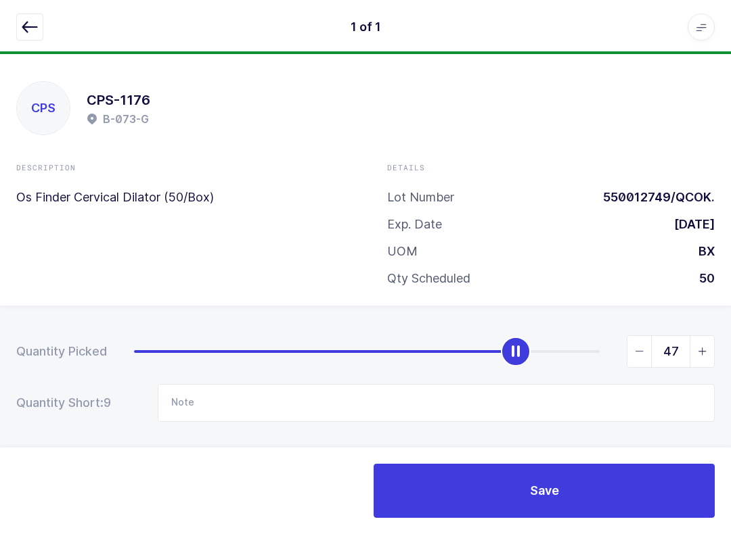
type input "50"
click at [578, 482] on button "Save" at bounding box center [543, 491] width 341 height 54
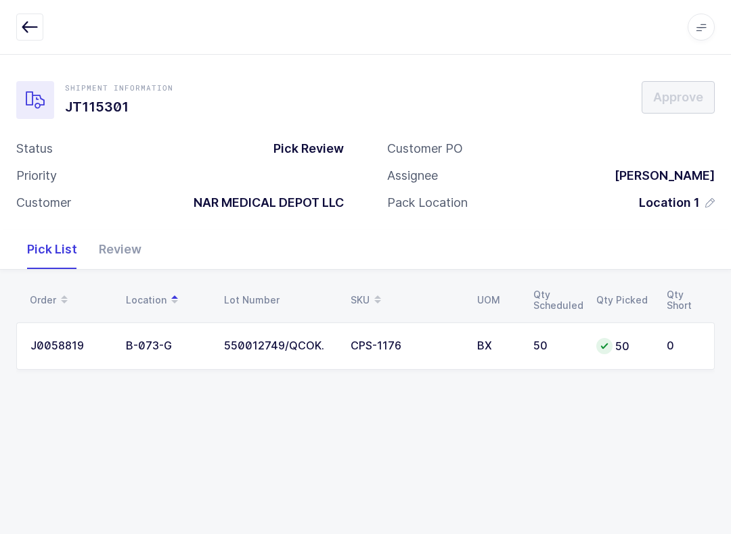
click at [116, 253] on div "Review" at bounding box center [120, 249] width 64 height 39
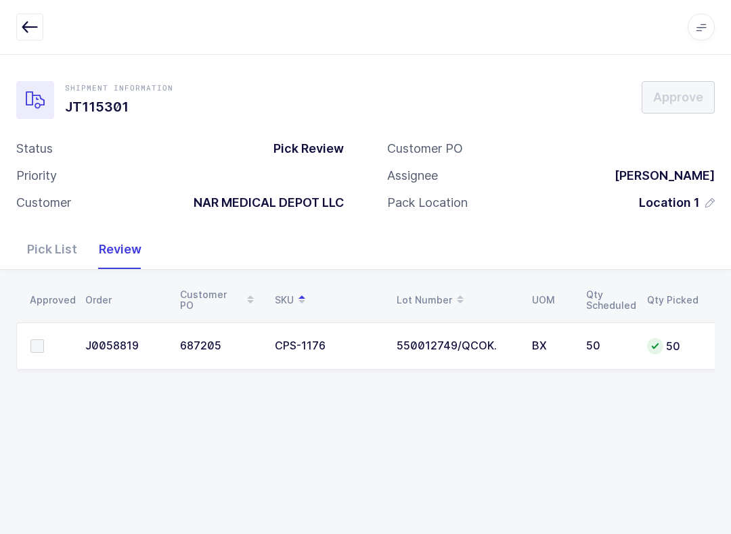
click at [44, 346] on label at bounding box center [49, 347] width 39 height 14
click at [44, 340] on input "checkbox" at bounding box center [44, 340] width 0 height 0
click at [675, 112] on button "Approve" at bounding box center [677, 97] width 73 height 32
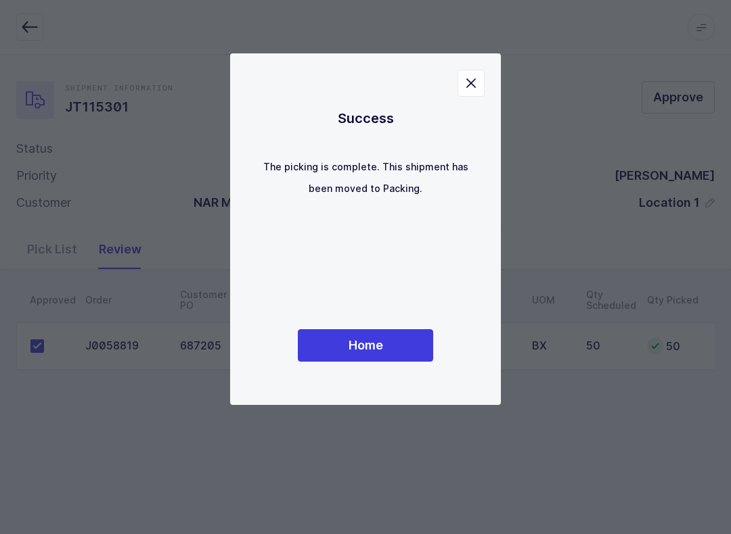
click at [380, 356] on button "Home" at bounding box center [365, 345] width 135 height 32
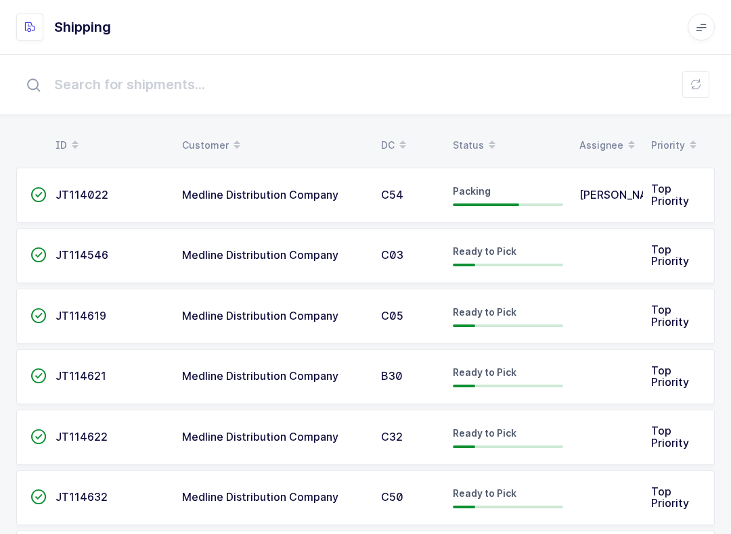
click at [472, 135] on div "Status" at bounding box center [508, 145] width 110 height 23
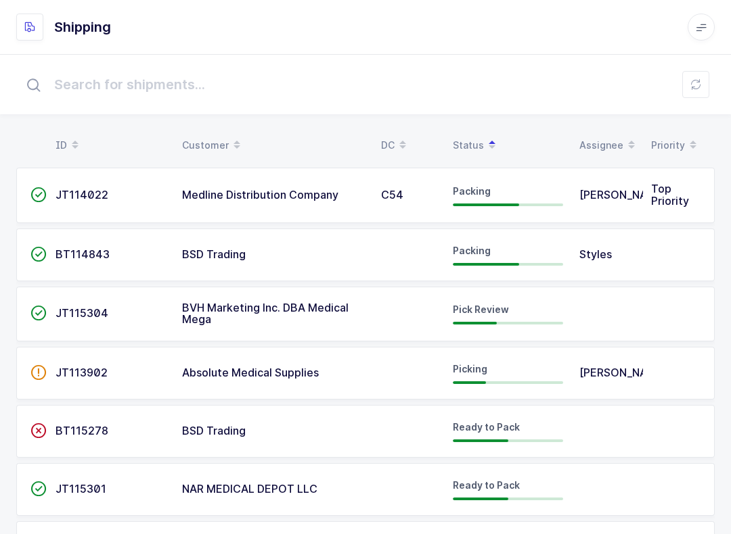
click at [344, 313] on div "BVH Marketing Inc. DBA Medical Mega" at bounding box center [273, 314] width 183 height 24
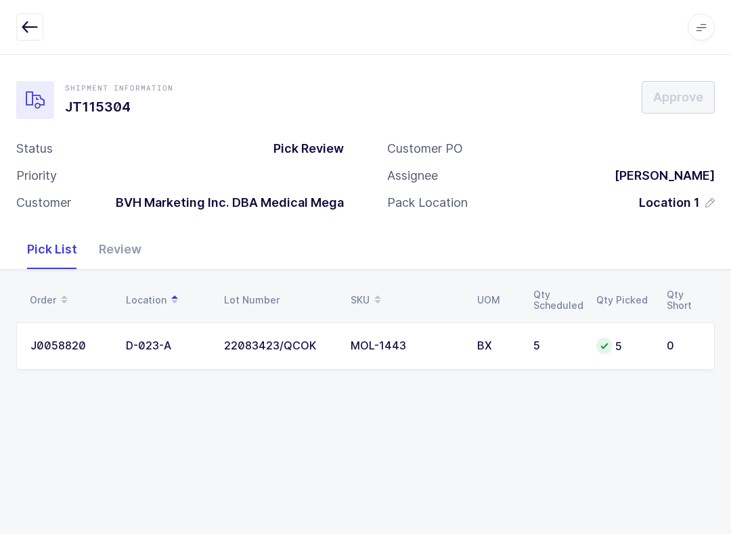
click at [122, 258] on div "Review" at bounding box center [120, 249] width 64 height 39
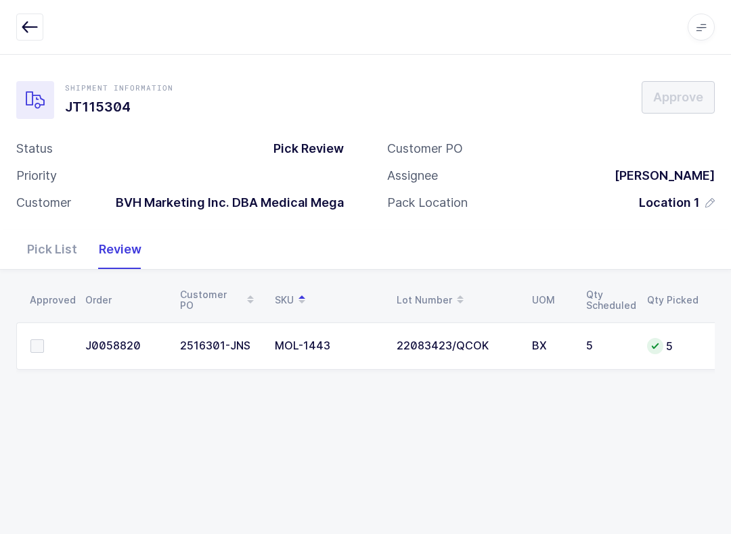
click at [29, 349] on td at bounding box center [46, 346] width 61 height 47
click at [57, 344] on label at bounding box center [49, 347] width 39 height 14
click at [44, 340] on input "checkbox" at bounding box center [44, 340] width 0 height 0
click at [679, 99] on span "Approve" at bounding box center [678, 97] width 50 height 17
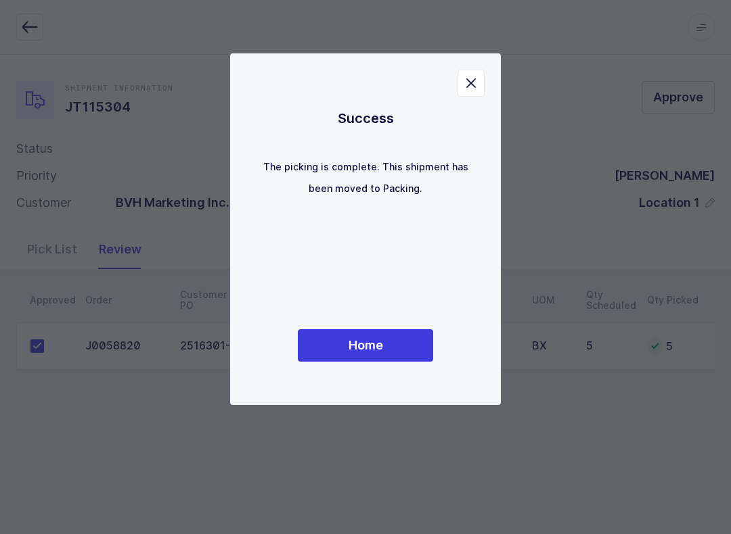
click at [380, 350] on span "Home" at bounding box center [365, 345] width 35 height 17
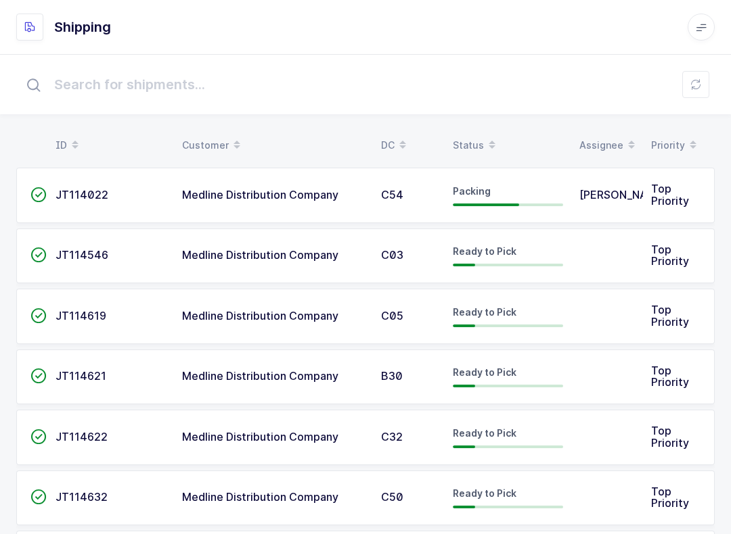
click at [721, 3] on div "Shipping Apps Core Warehouse Admin Mission Control Purchasing Baltazar N. Logou…" at bounding box center [365, 27] width 731 height 55
